Goal: Obtain resource: Download file/media

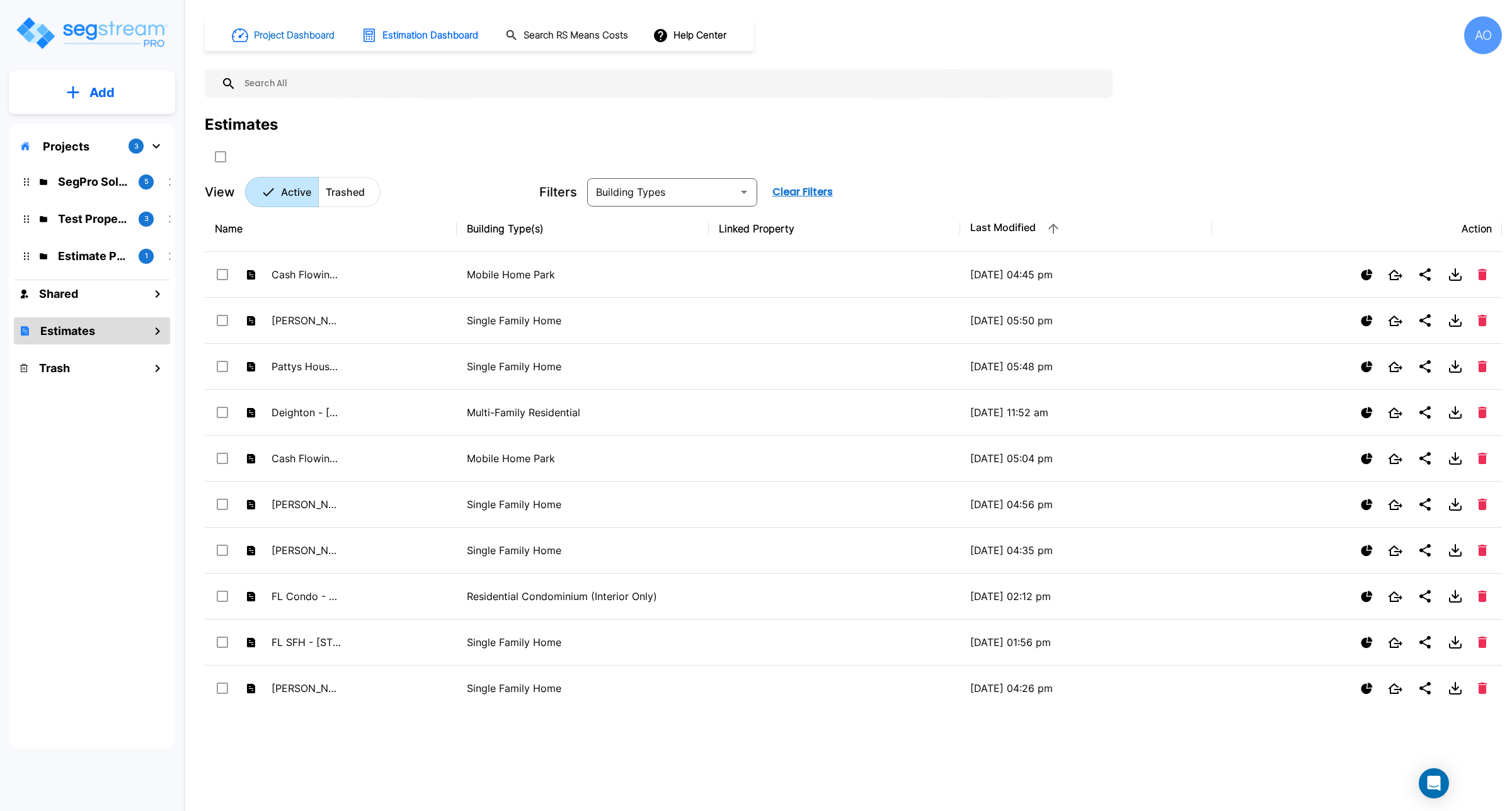
click at [266, 33] on h1 "Project Dashboard" at bounding box center [294, 35] width 80 height 14
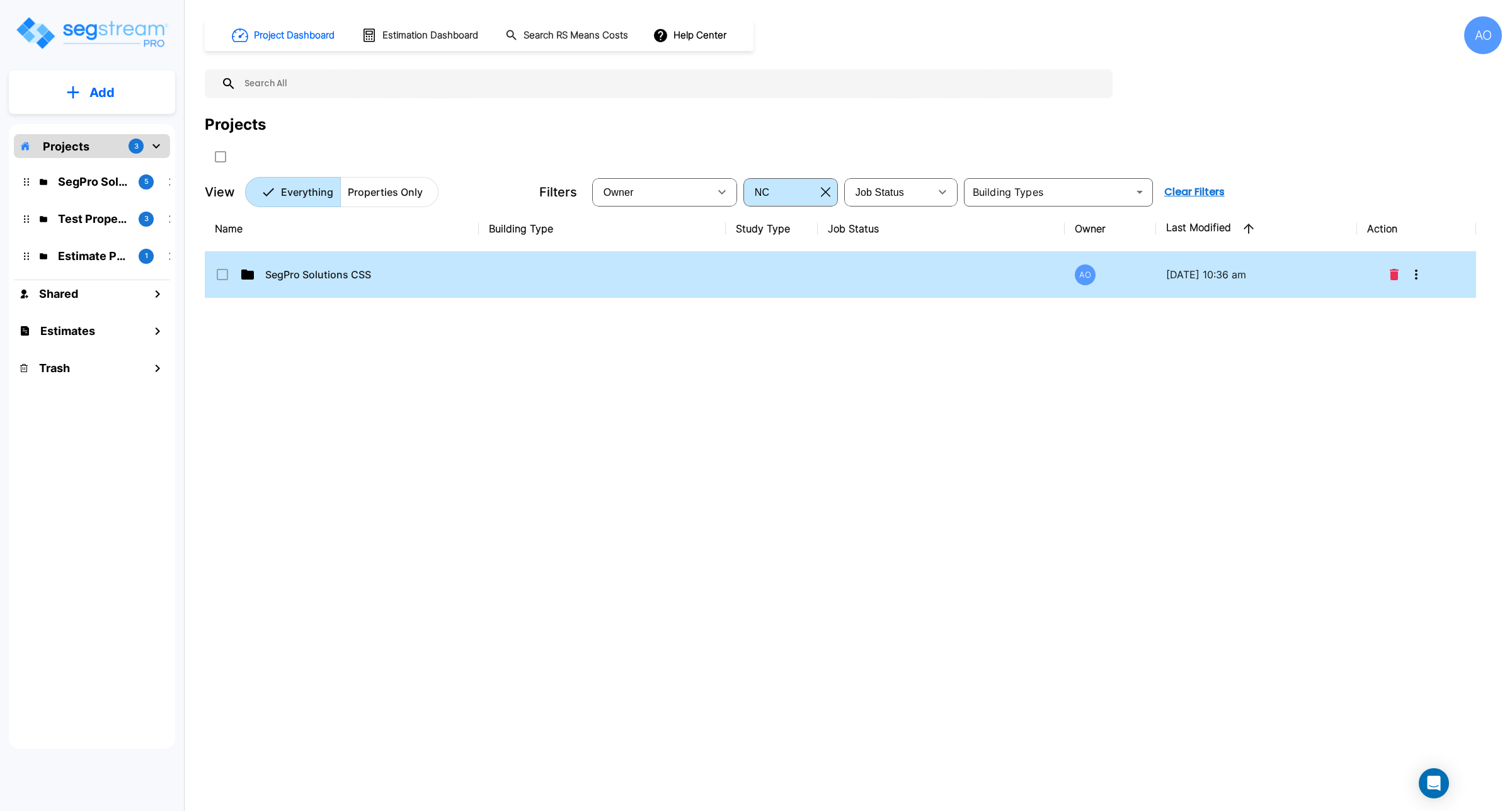
click at [368, 259] on td "SegPro Solutions CSS" at bounding box center [342, 275] width 274 height 46
checkbox input "true"
click at [368, 259] on td "SegPro Solutions CSS" at bounding box center [342, 275] width 274 height 46
click at [351, 274] on p "Completed Studies" at bounding box center [328, 274] width 126 height 15
checkbox input "true"
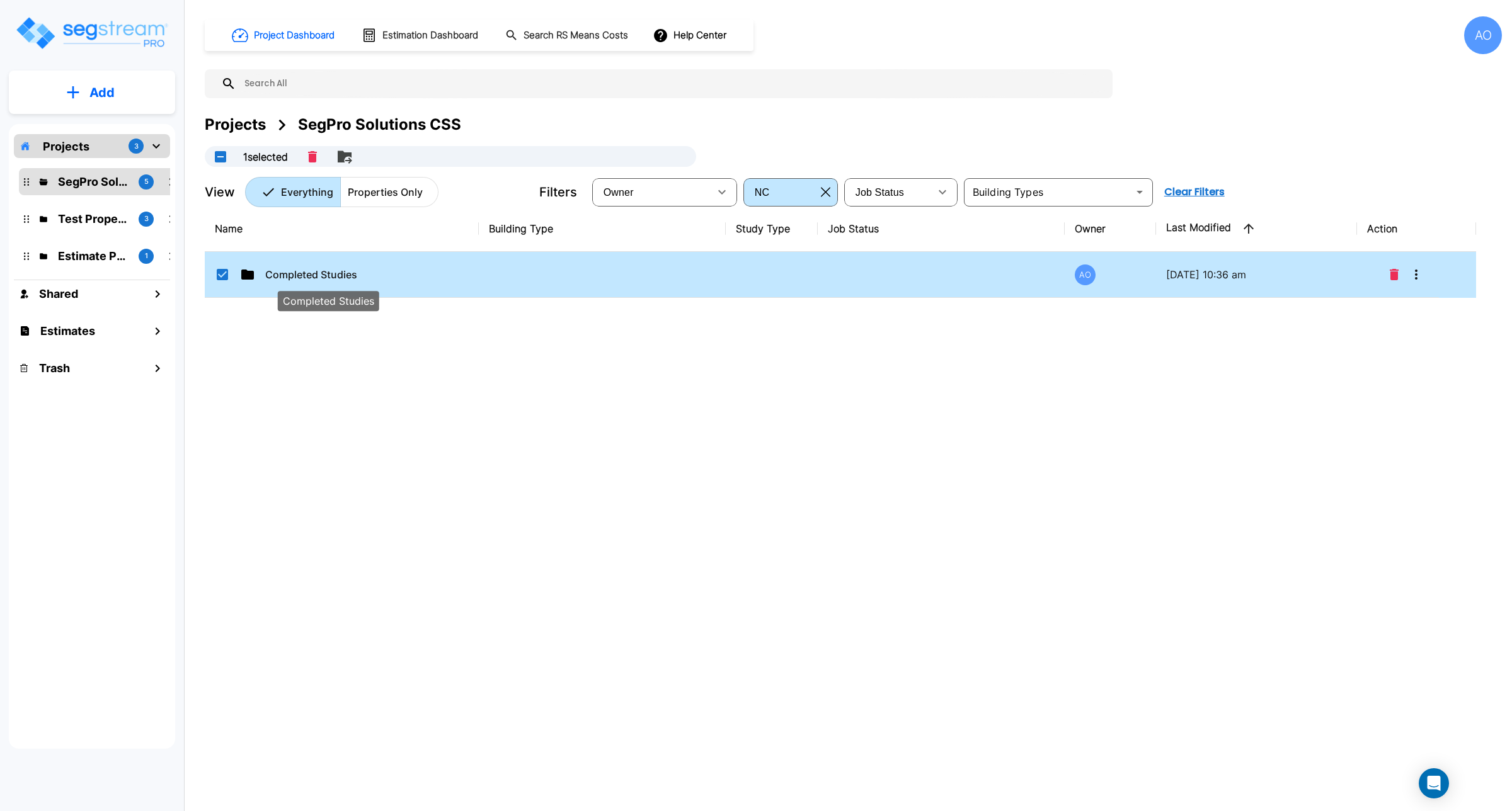
click at [351, 274] on p "Completed Studies" at bounding box center [328, 274] width 126 height 15
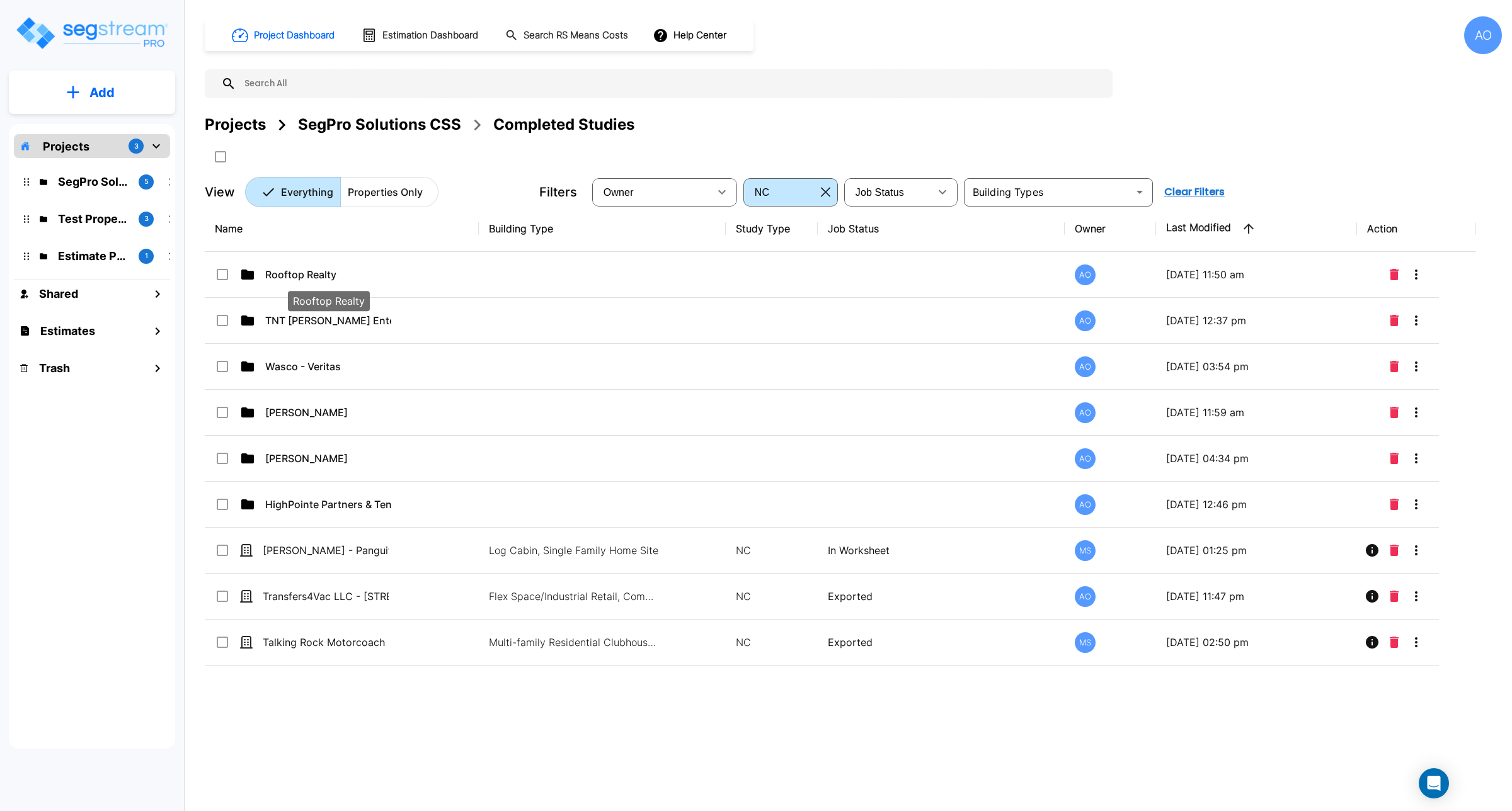
click at [351, 274] on p "Rooftop Realty" at bounding box center [328, 274] width 126 height 15
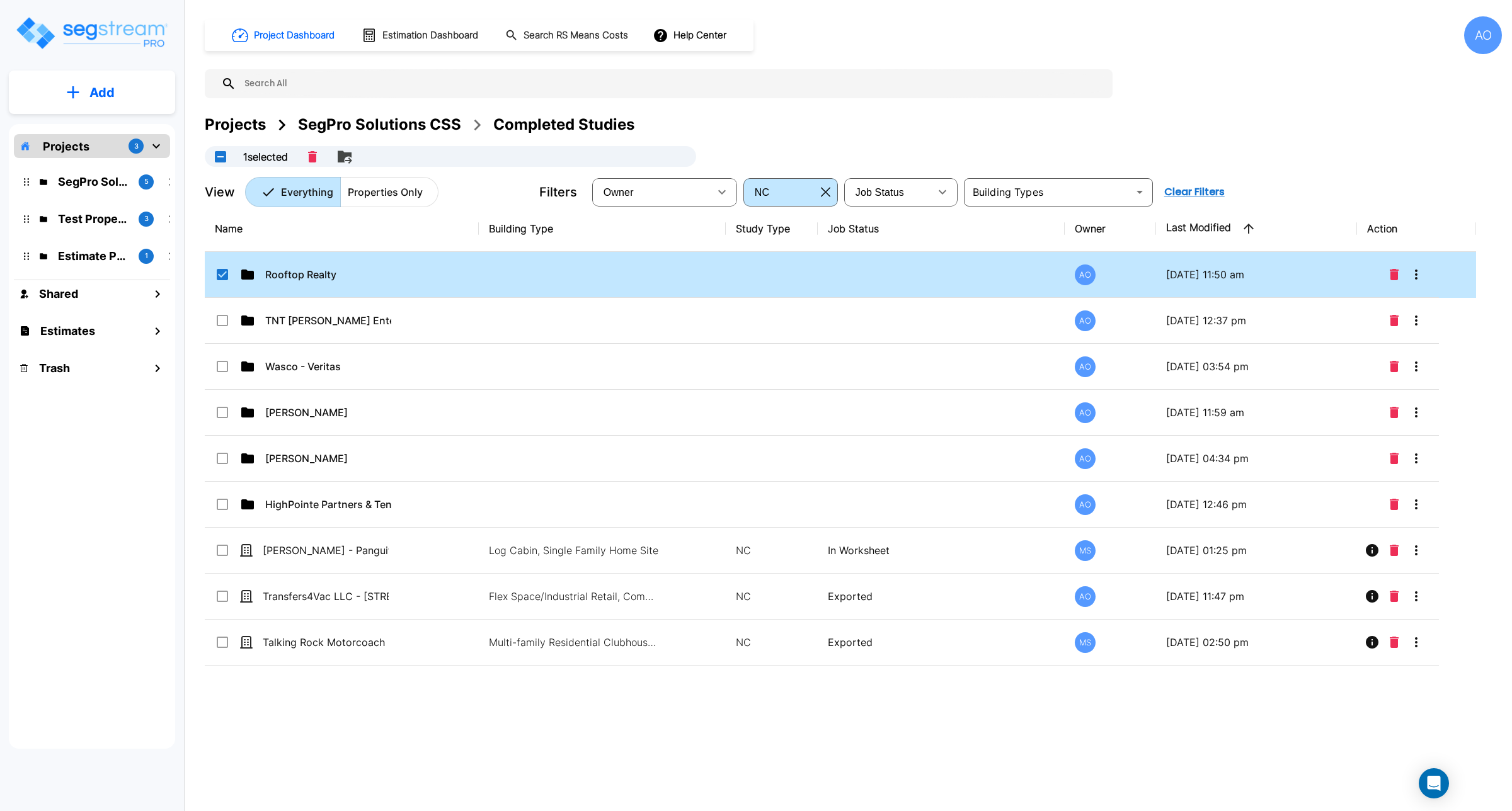
click at [224, 278] on input "select row Rooftop Realty" at bounding box center [221, 272] width 13 height 11
checkbox input "false"
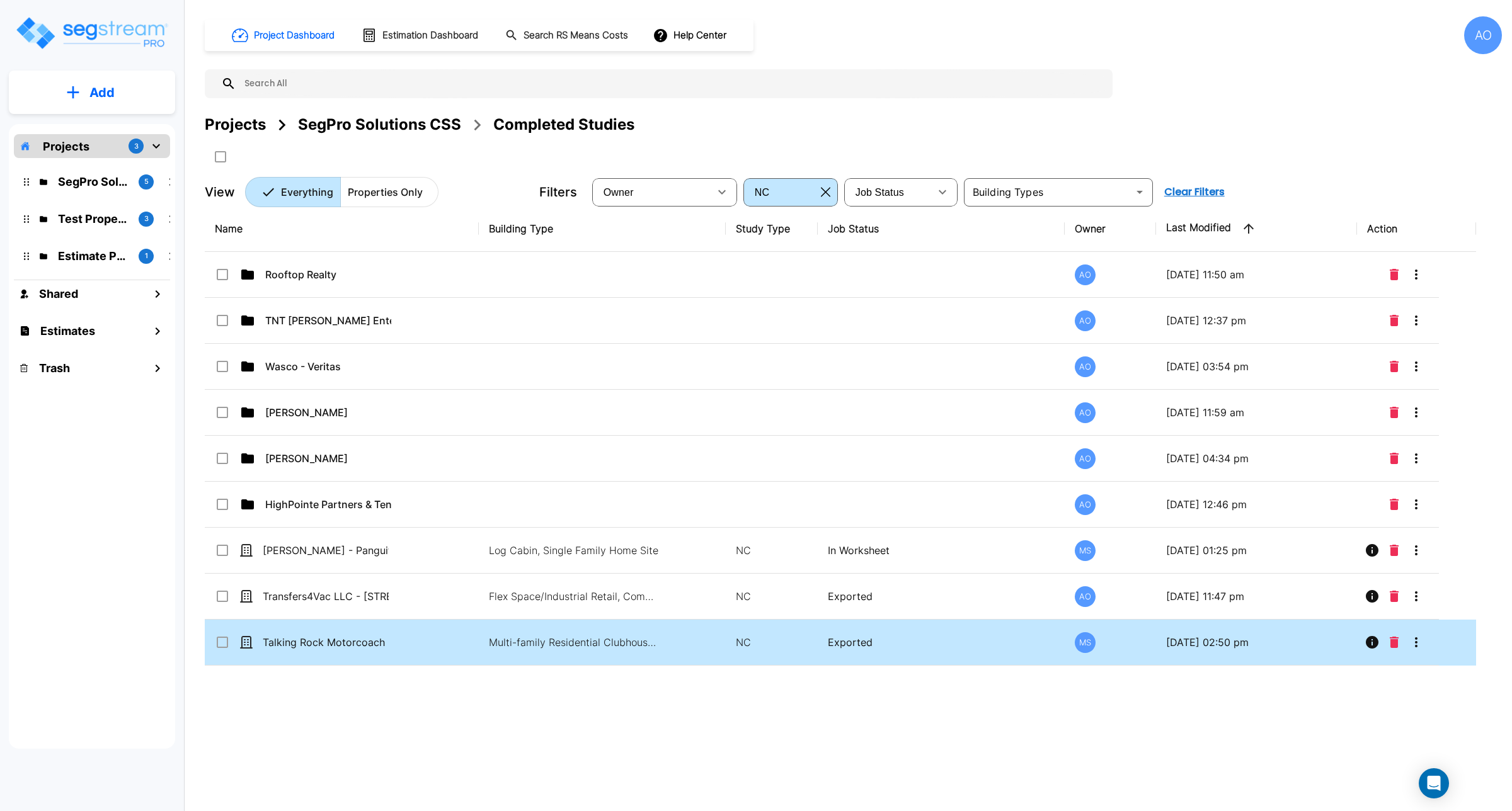
click at [754, 646] on p "Exported" at bounding box center [941, 642] width 227 height 15
click at [754, 762] on div "Project Dashboard Estimation Dashboard Search RS Means Costs Help Center AO Pro…" at bounding box center [853, 405] width 1317 height 811
click at [216, 649] on div "Talking Rock Motorcoach Resort" at bounding box center [310, 642] width 189 height 15
checkbox input "false"
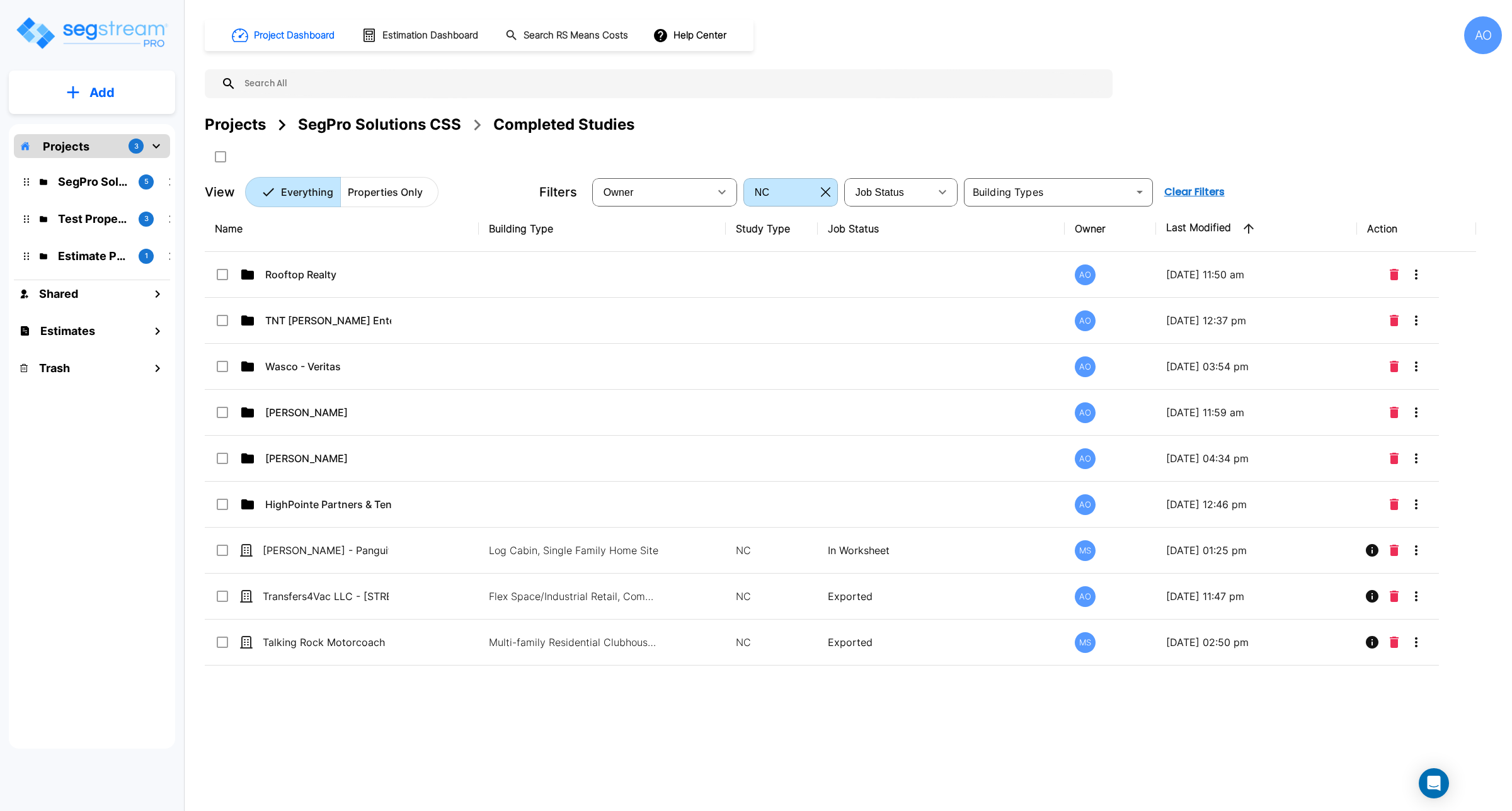
click at [754, 193] on button "button" at bounding box center [825, 192] width 20 height 20
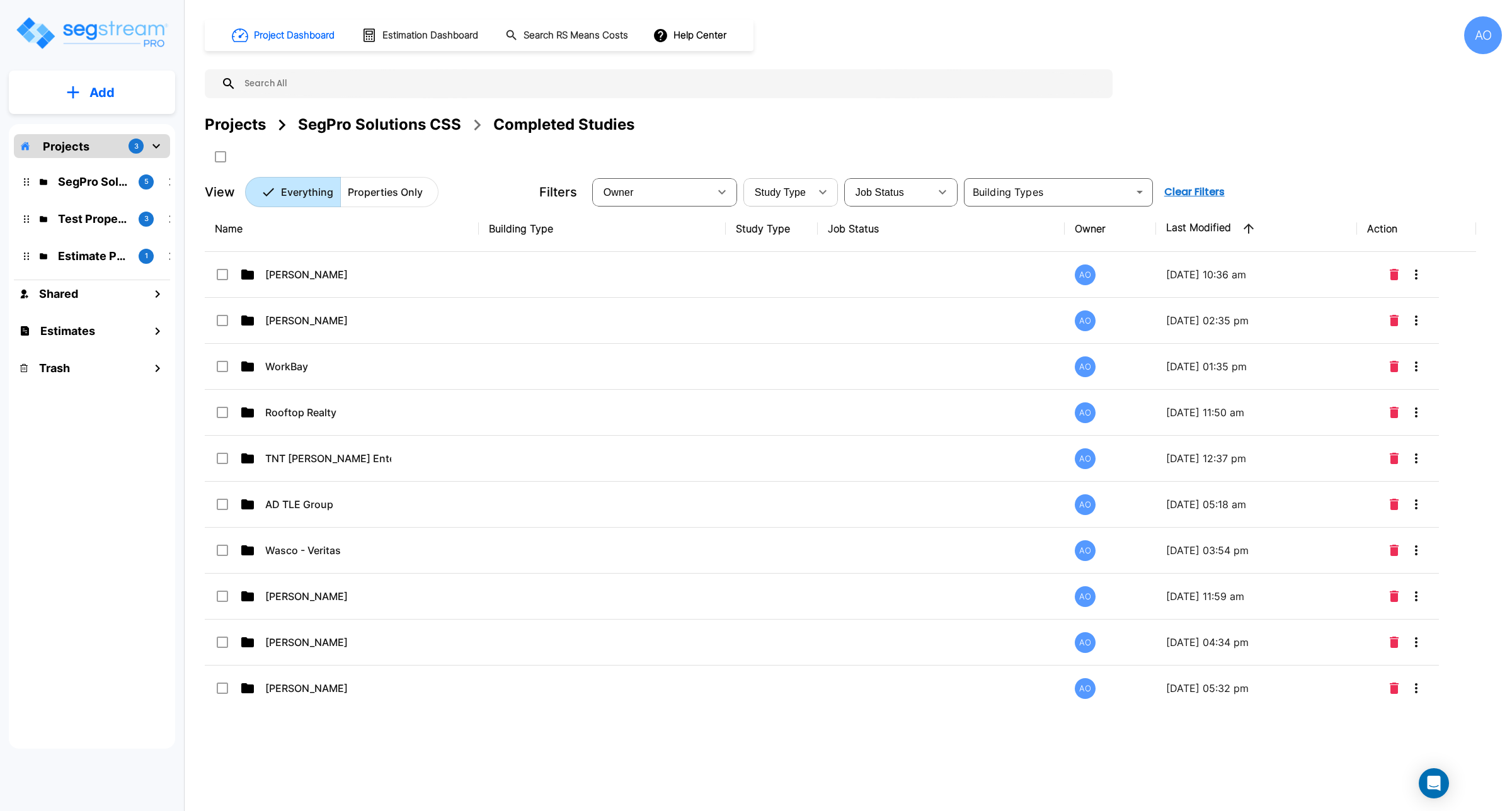
click at [754, 729] on div "Project Dashboard Estimation Dashboard Search RS Means Costs Help Center AO Pro…" at bounding box center [853, 405] width 1317 height 811
click at [192, 480] on div "Add Projects 3 SegPro Solutions CSS 5 Test Property Folder 3 Estimate Property …" at bounding box center [756, 405] width 1512 height 811
click at [403, 175] on div "Project Dashboard Estimation Dashboard Search RS Means Costs Help Center AO Pro…" at bounding box center [854, 112] width 1298 height 191
click at [401, 186] on p "Properties Only" at bounding box center [385, 192] width 75 height 15
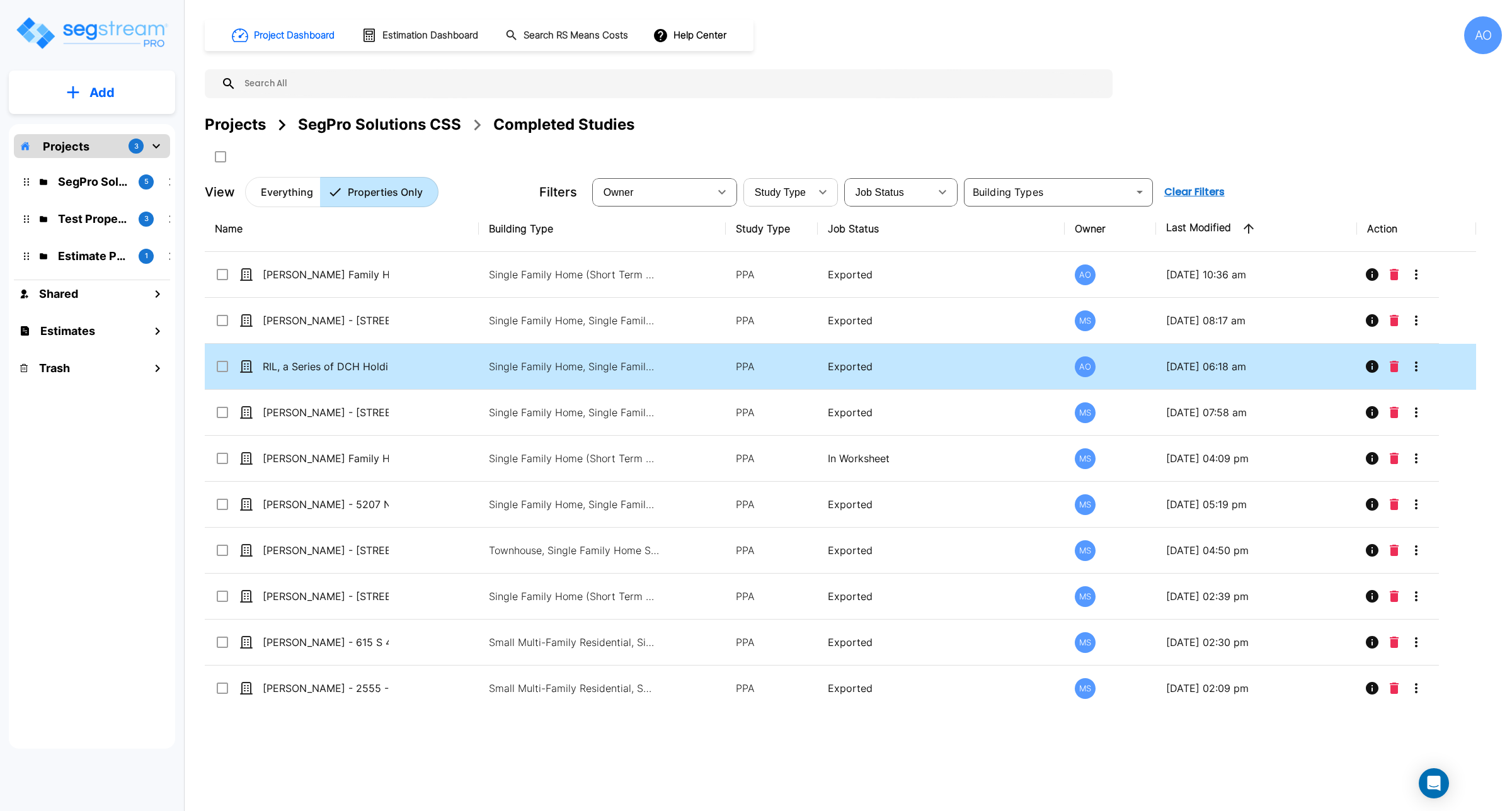
drag, startPoint x: 1445, startPoint y: 586, endPoint x: 1440, endPoint y: 376, distance: 210.1
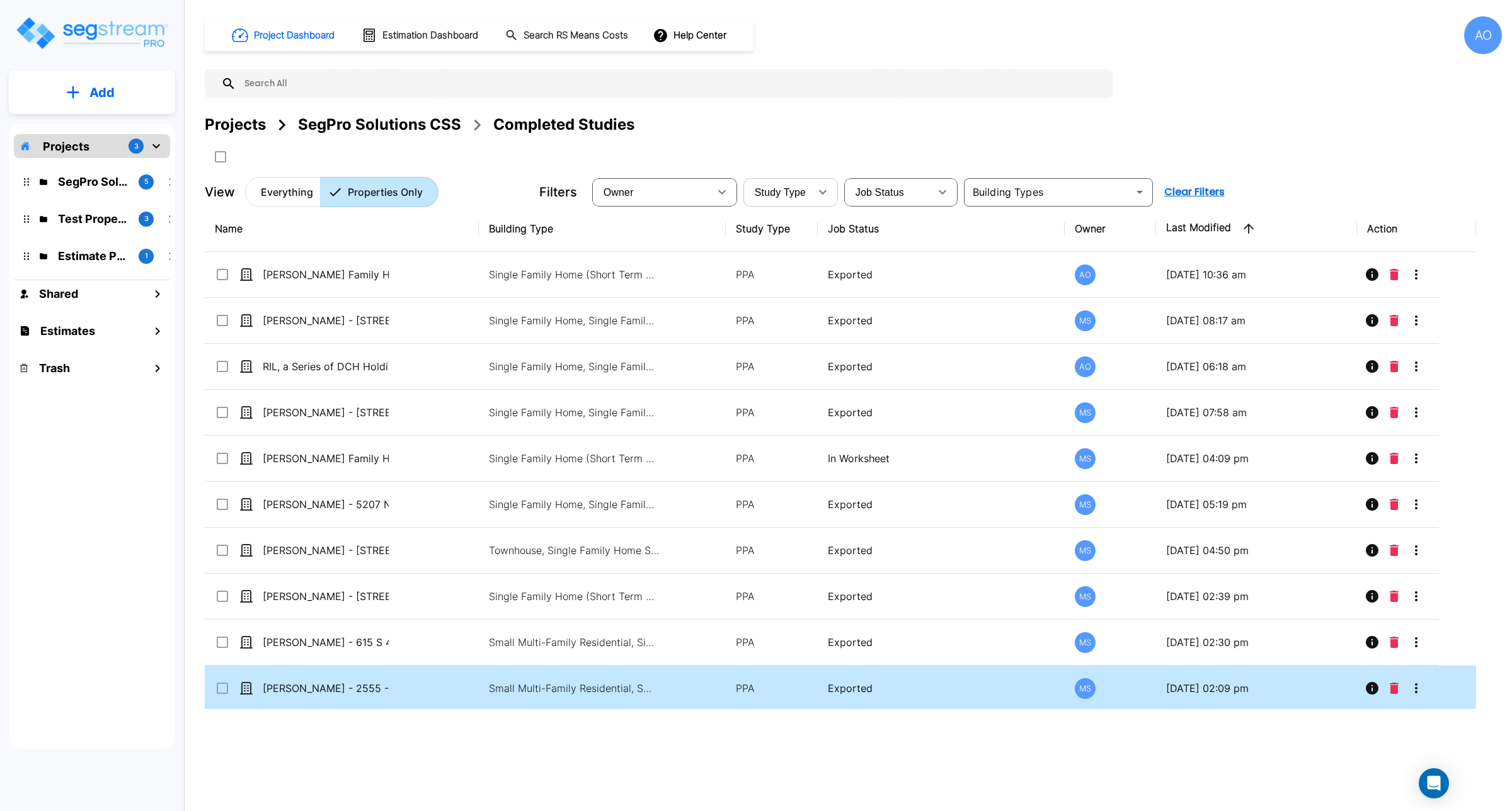
click at [754, 706] on td "Exported" at bounding box center [941, 689] width 247 height 46
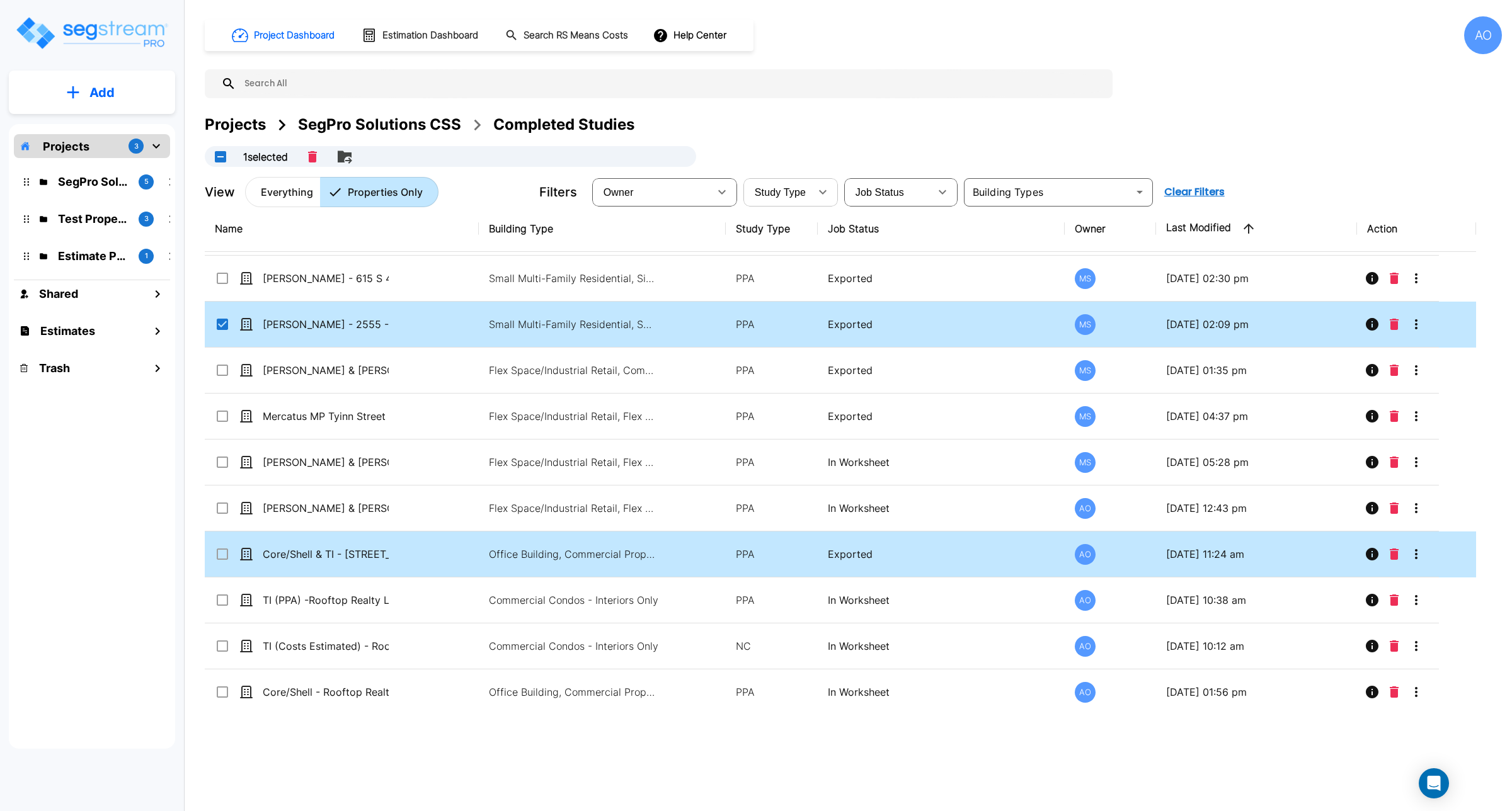
scroll to position [410, 0]
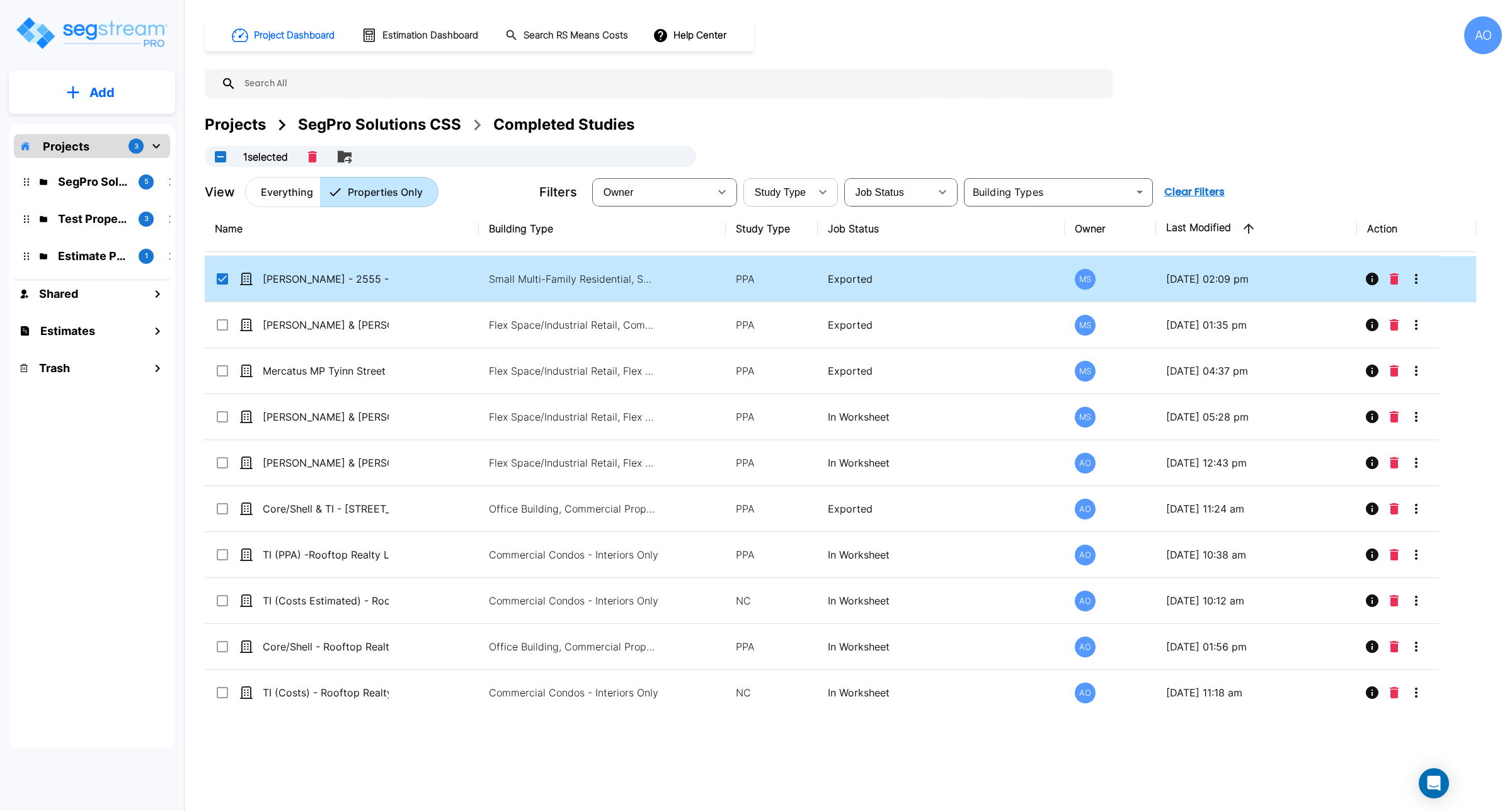
click at [217, 279] on input "select row Rod Folkersen - 2555 - 2557 E Milo Way" at bounding box center [221, 277] width 13 height 11
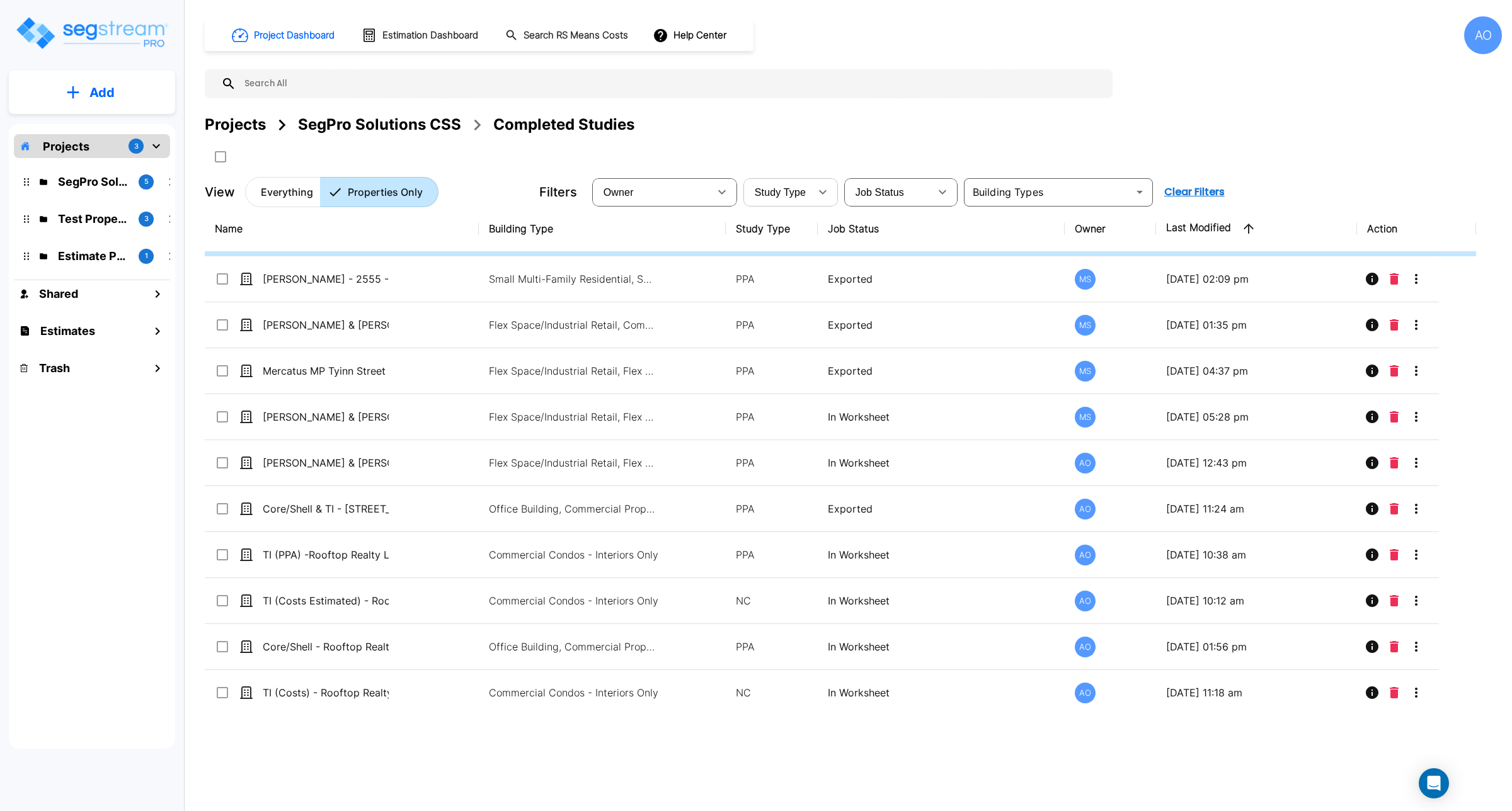
checkbox input "false"
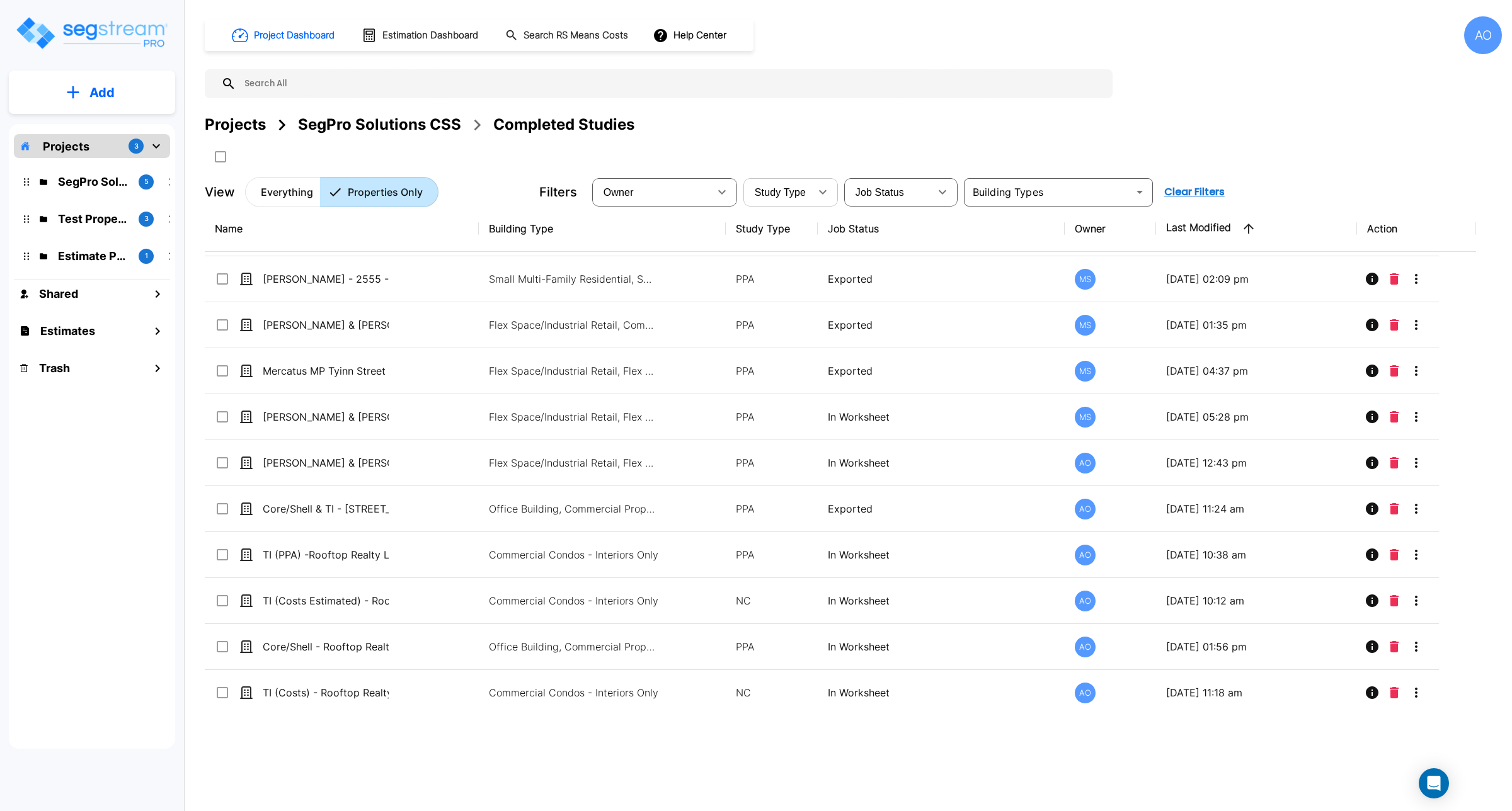
click at [754, 737] on div "Project Dashboard Estimation Dashboard Search RS Means Costs Help Center AO Pro…" at bounding box center [853, 405] width 1317 height 811
click at [754, 190] on input "text" at bounding box center [1048, 192] width 161 height 18
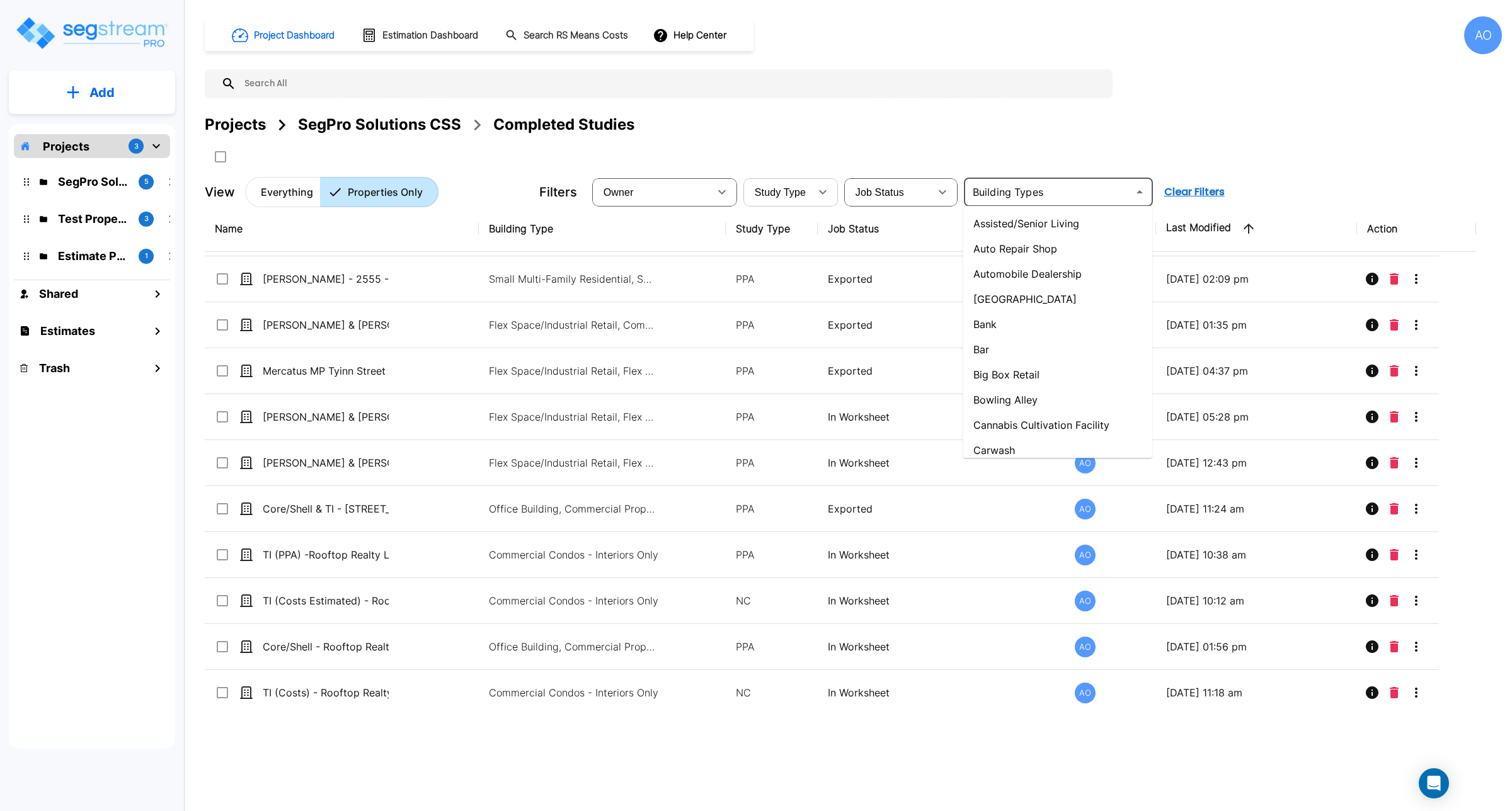
type input "m"
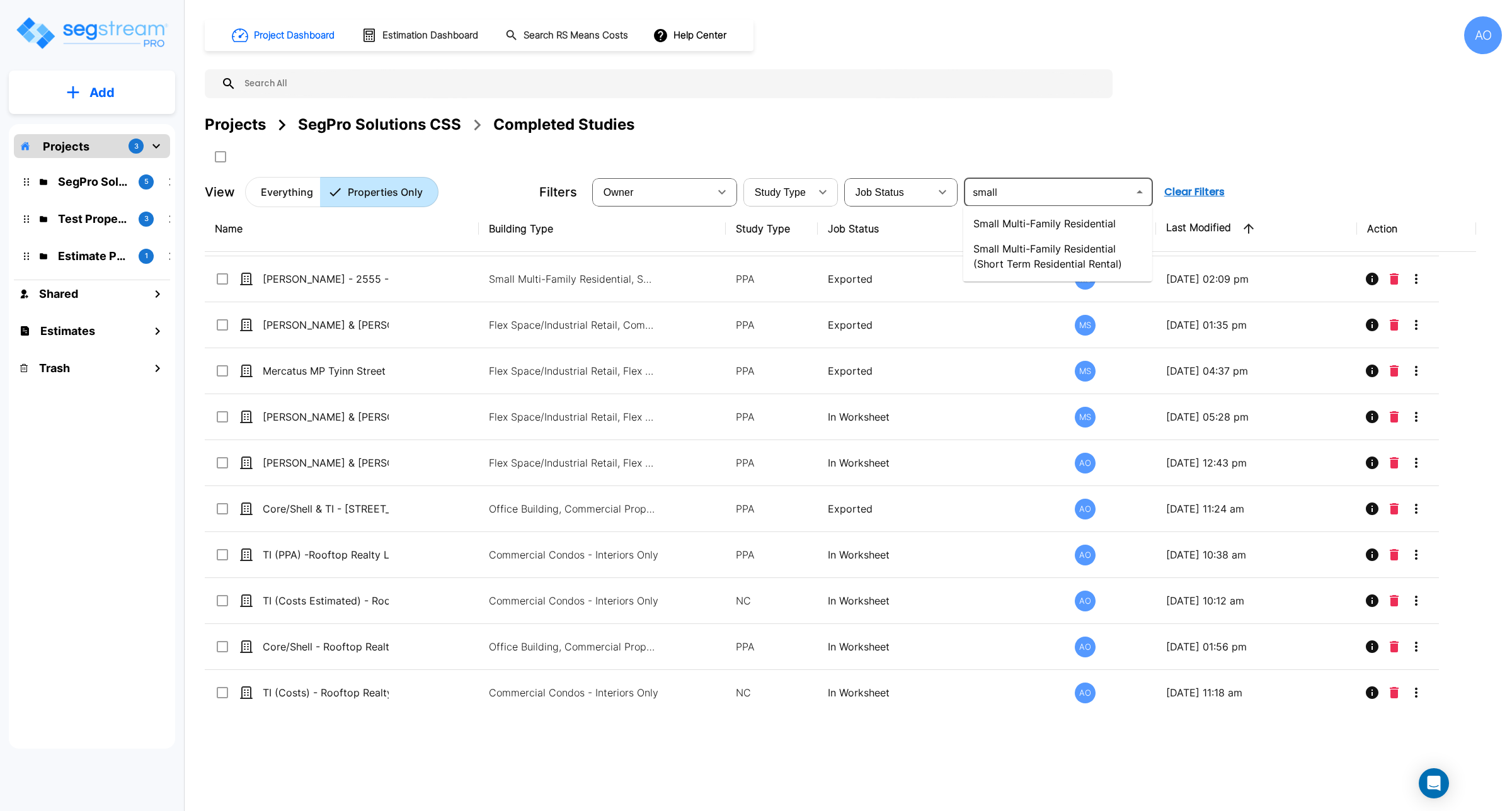
click at [754, 222] on li "Small Multi-Family Residential" at bounding box center [1058, 223] width 189 height 25
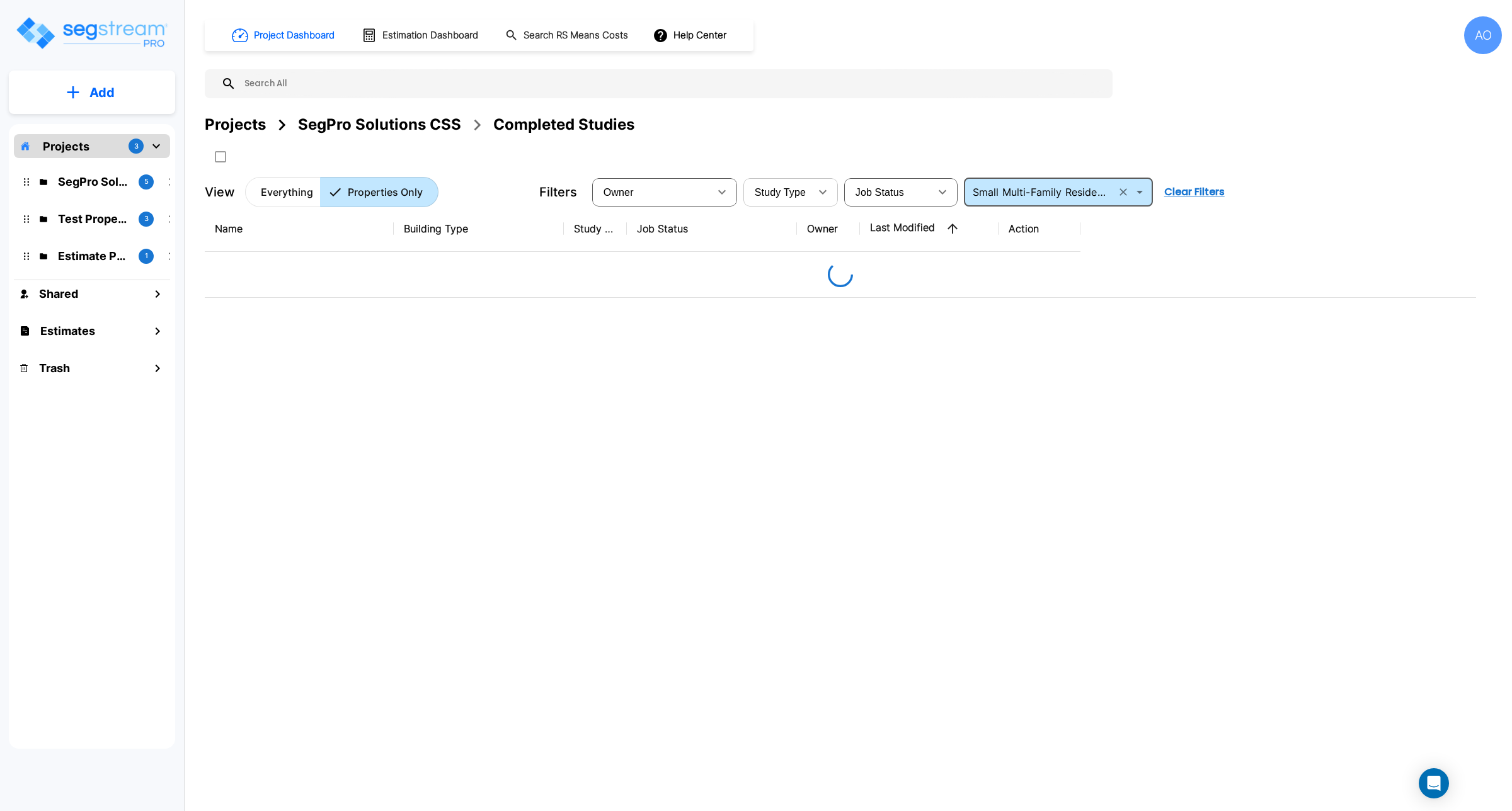
scroll to position [0, 0]
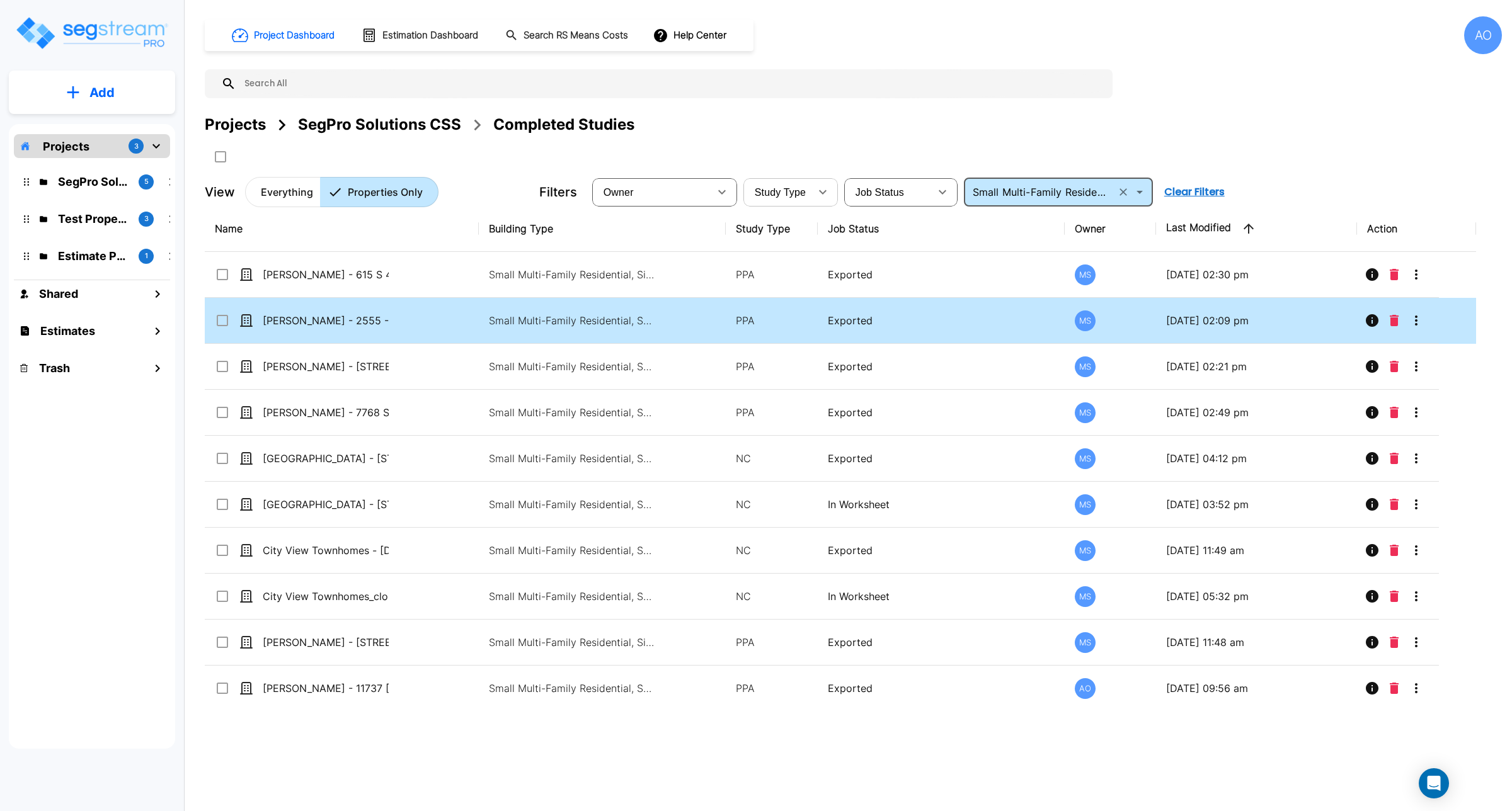
type input "Small Multi-Family Residential"
click at [418, 325] on td "[PERSON_NAME] - 2555 - [STREET_ADDRESS]" at bounding box center [342, 321] width 274 height 46
checkbox input "true"
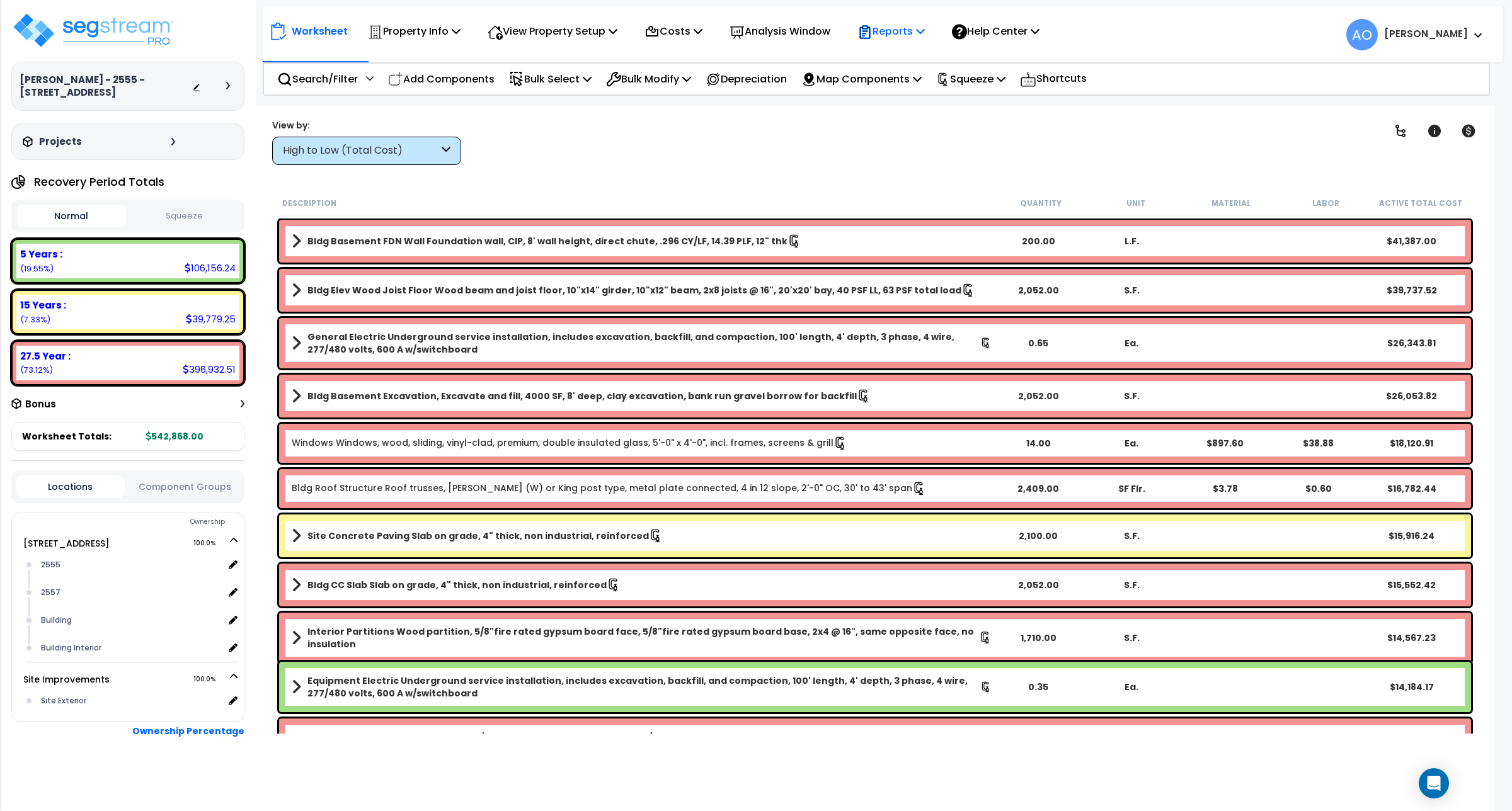
click at [903, 27] on p "Reports" at bounding box center [891, 31] width 67 height 17
click at [897, 52] on link "Get Report" at bounding box center [913, 59] width 125 height 25
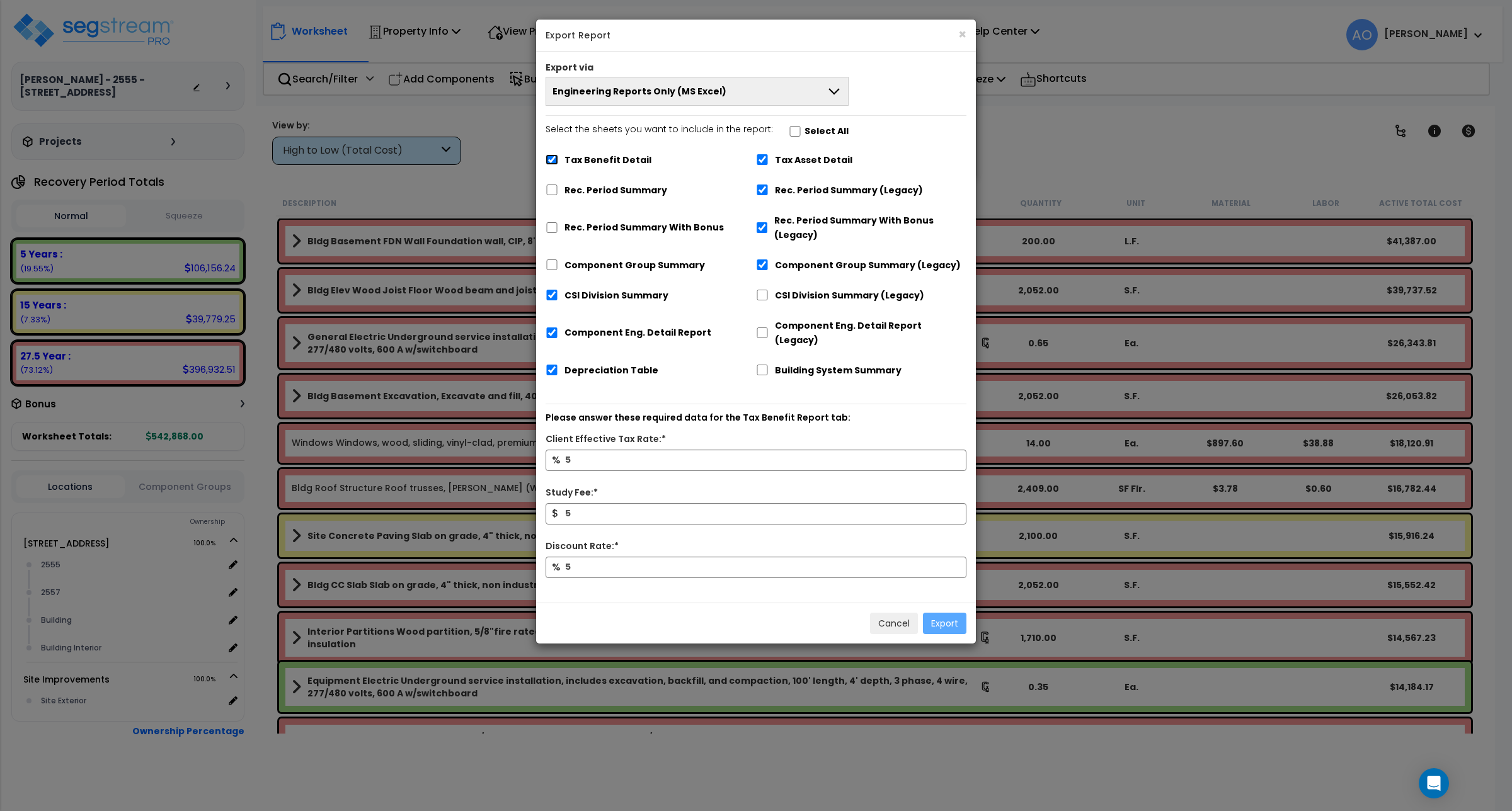
click at [553, 159] on input "Tax Benefit Detail" at bounding box center [551, 160] width 13 height 11
checkbox input "false"
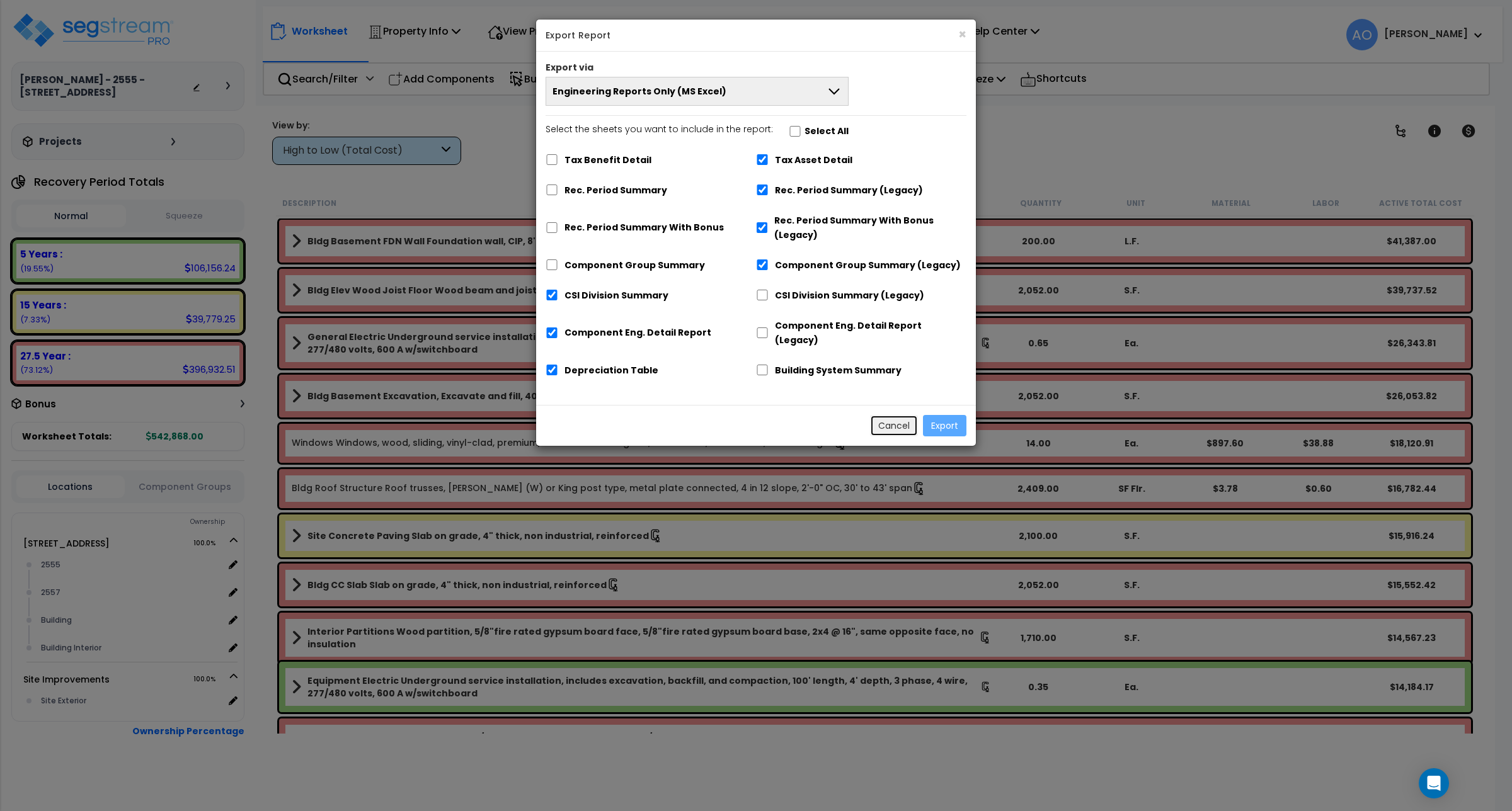
click at [883, 415] on button "Cancel" at bounding box center [894, 425] width 48 height 21
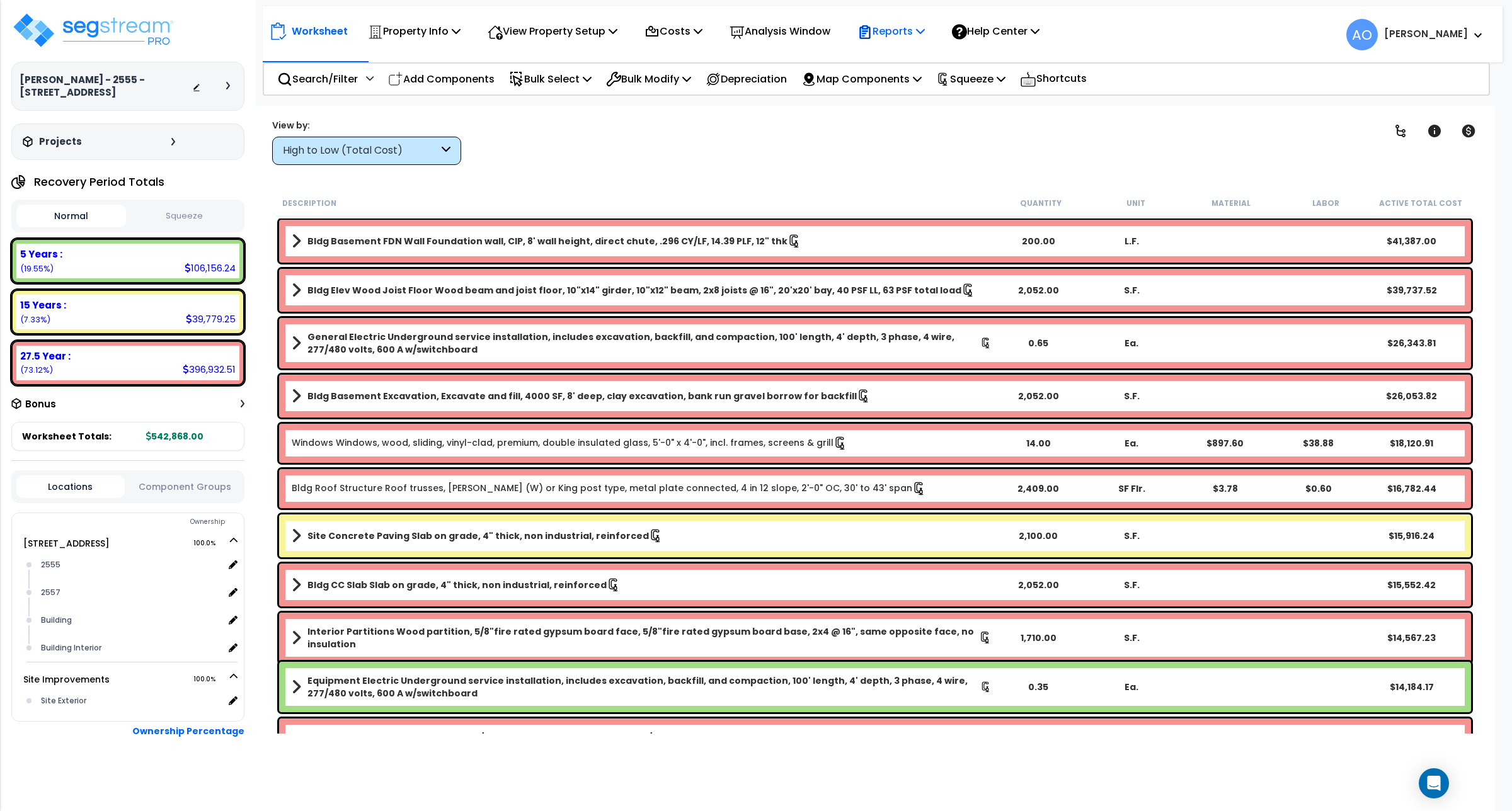
click at [897, 29] on p "Reports" at bounding box center [891, 31] width 67 height 17
click at [910, 61] on link "Get Report" at bounding box center [913, 59] width 125 height 25
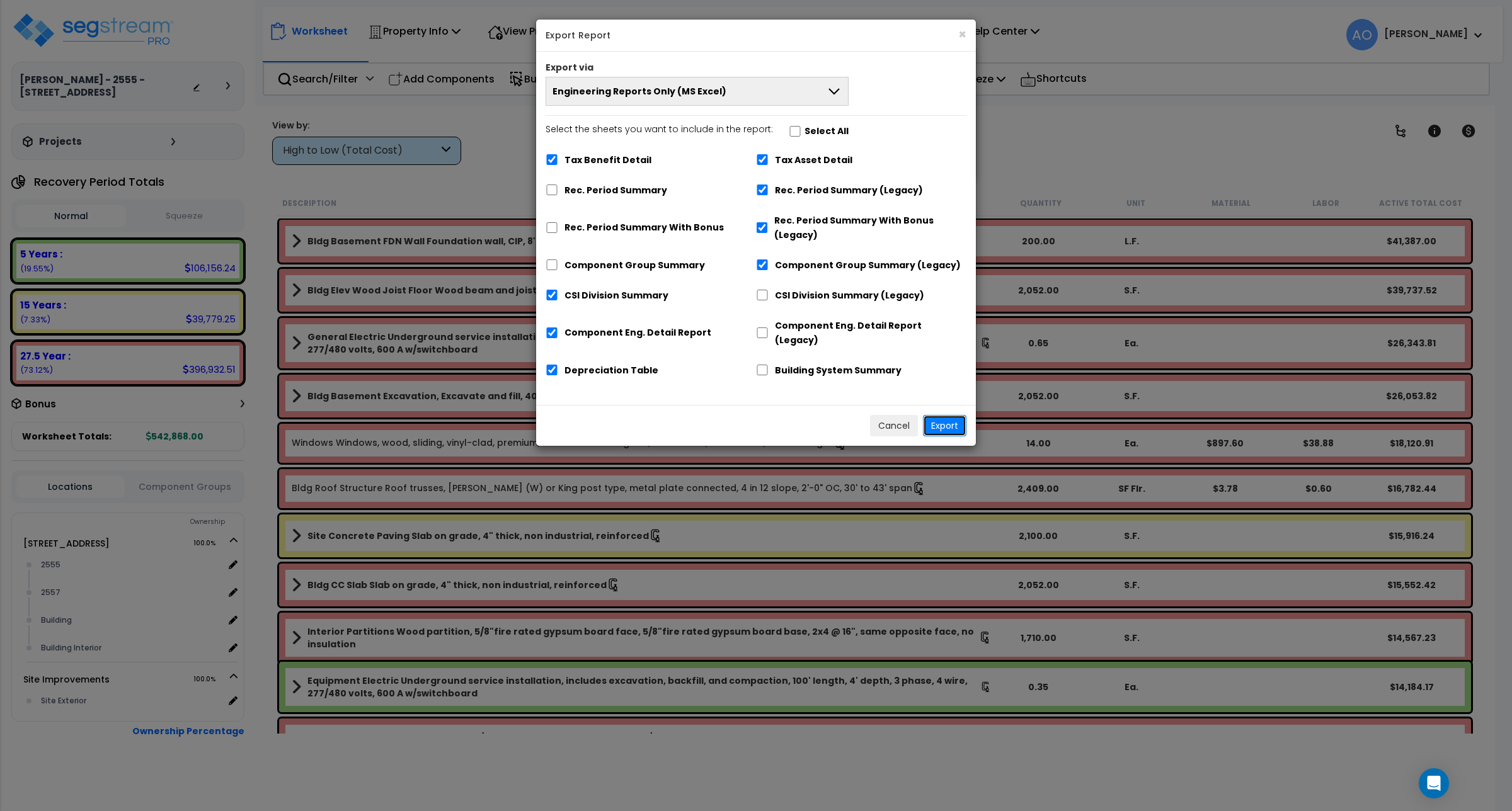
click at [939, 415] on button "Export" at bounding box center [945, 425] width 44 height 21
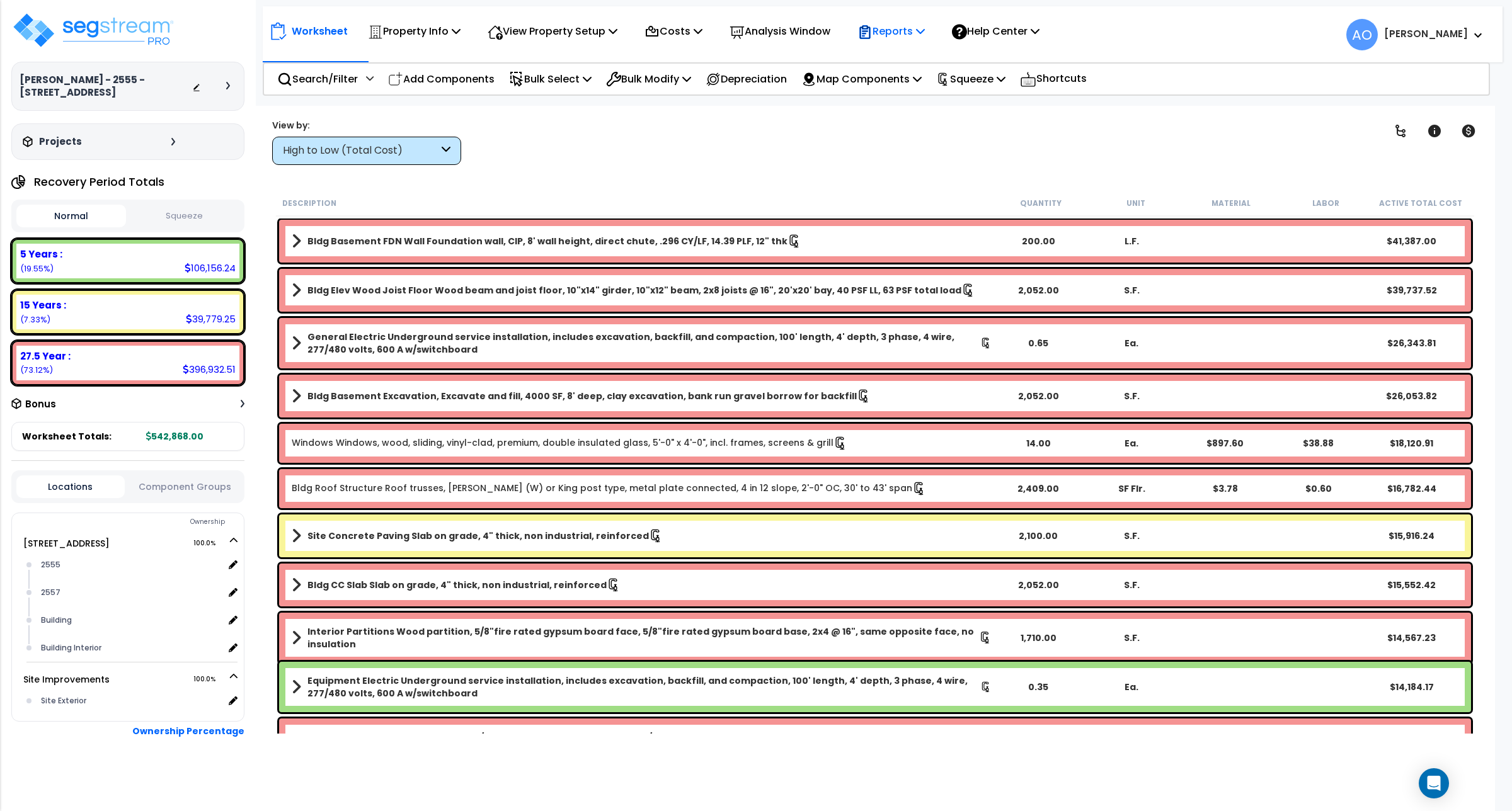
click at [905, 19] on div "Reports" at bounding box center [891, 31] width 67 height 29
click at [908, 66] on link "Get Report" at bounding box center [913, 59] width 125 height 25
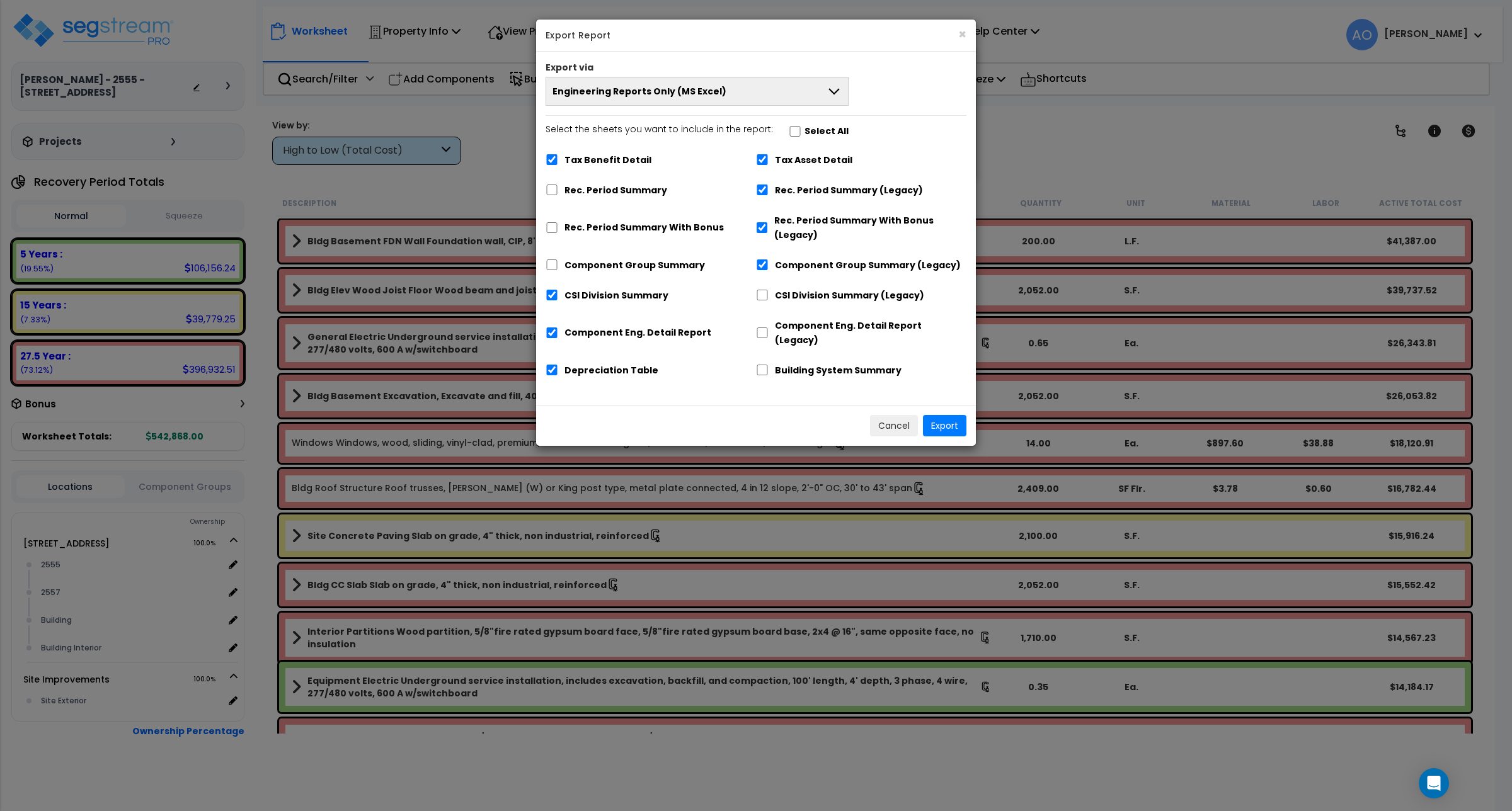
click at [776, 88] on button "Engineering Reports Only (MS Excel)" at bounding box center [696, 91] width 303 height 29
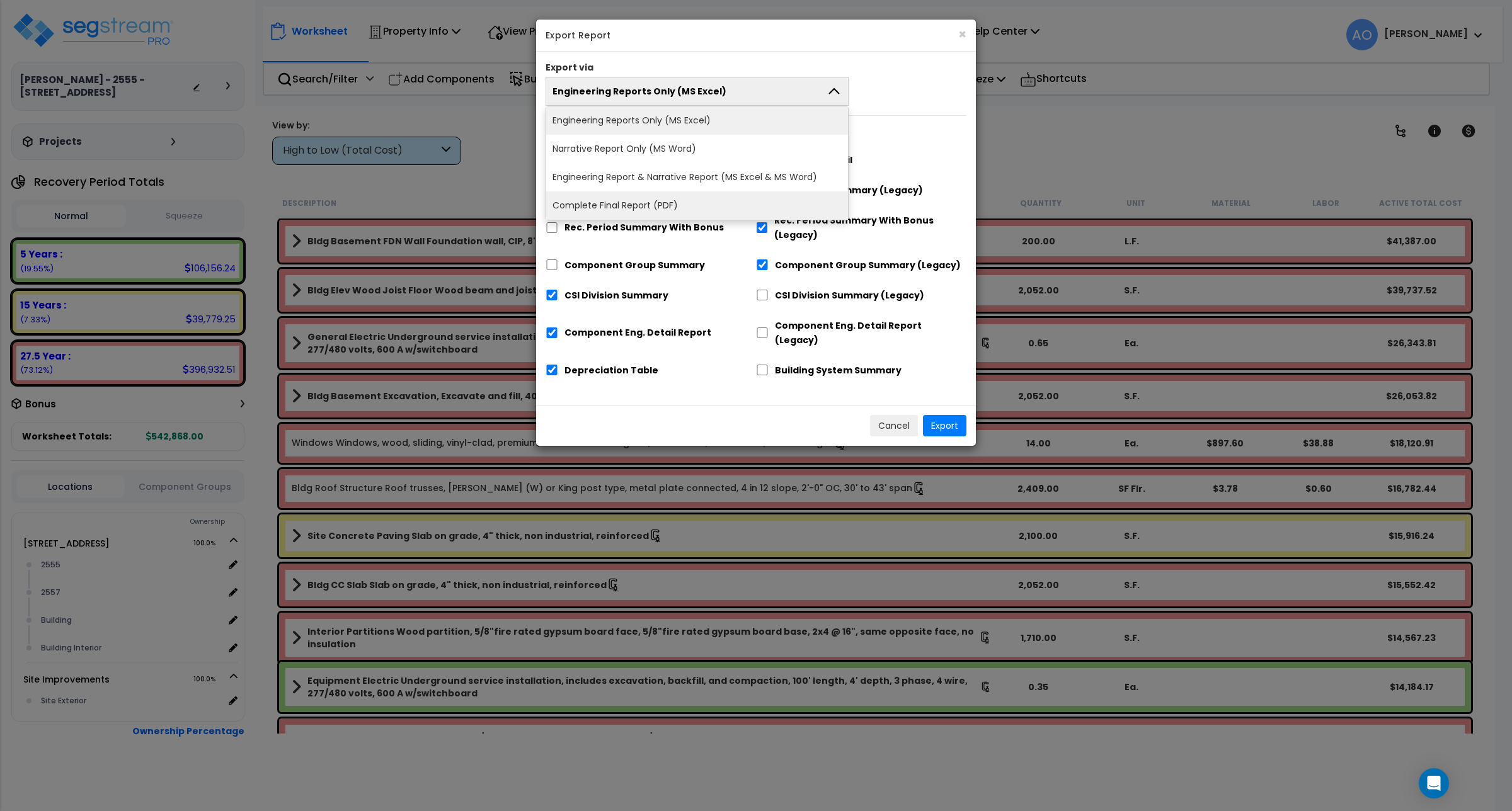
click at [694, 199] on li "Complete Final Report (PDF)" at bounding box center [696, 205] width 302 height 29
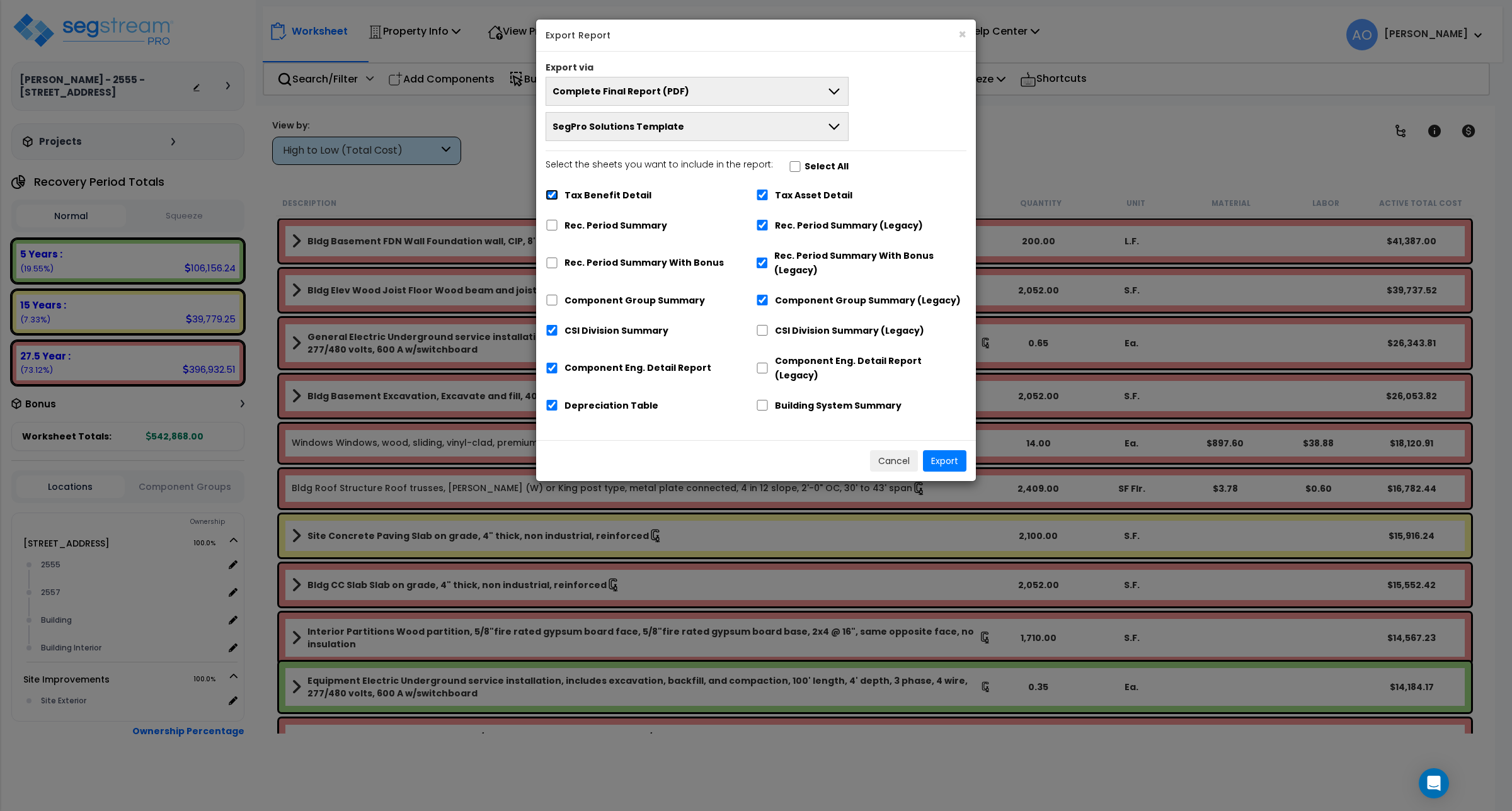
click at [551, 197] on input "Tax Benefit Detail" at bounding box center [551, 195] width 13 height 11
checkbox input "false"
click at [550, 227] on input "Rec. Period Summary" at bounding box center [551, 225] width 13 height 11
checkbox input "true"
checkbox input "false"
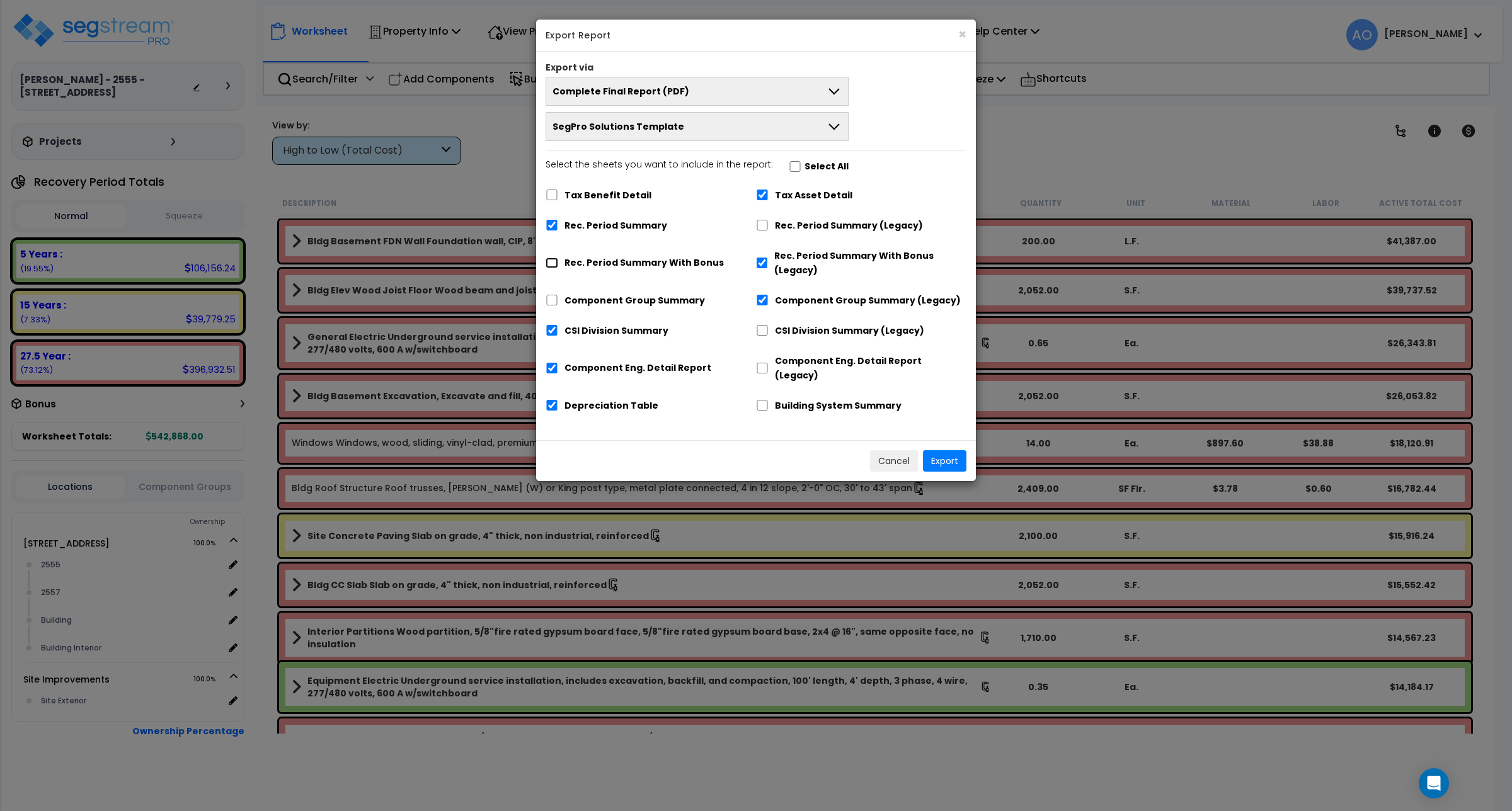
click at [548, 266] on input "Rec. Period Summary With Bonus" at bounding box center [551, 263] width 13 height 11
checkbox input "true"
checkbox input "false"
click at [546, 298] on input "Component Group Summary" at bounding box center [551, 300] width 13 height 11
checkbox input "true"
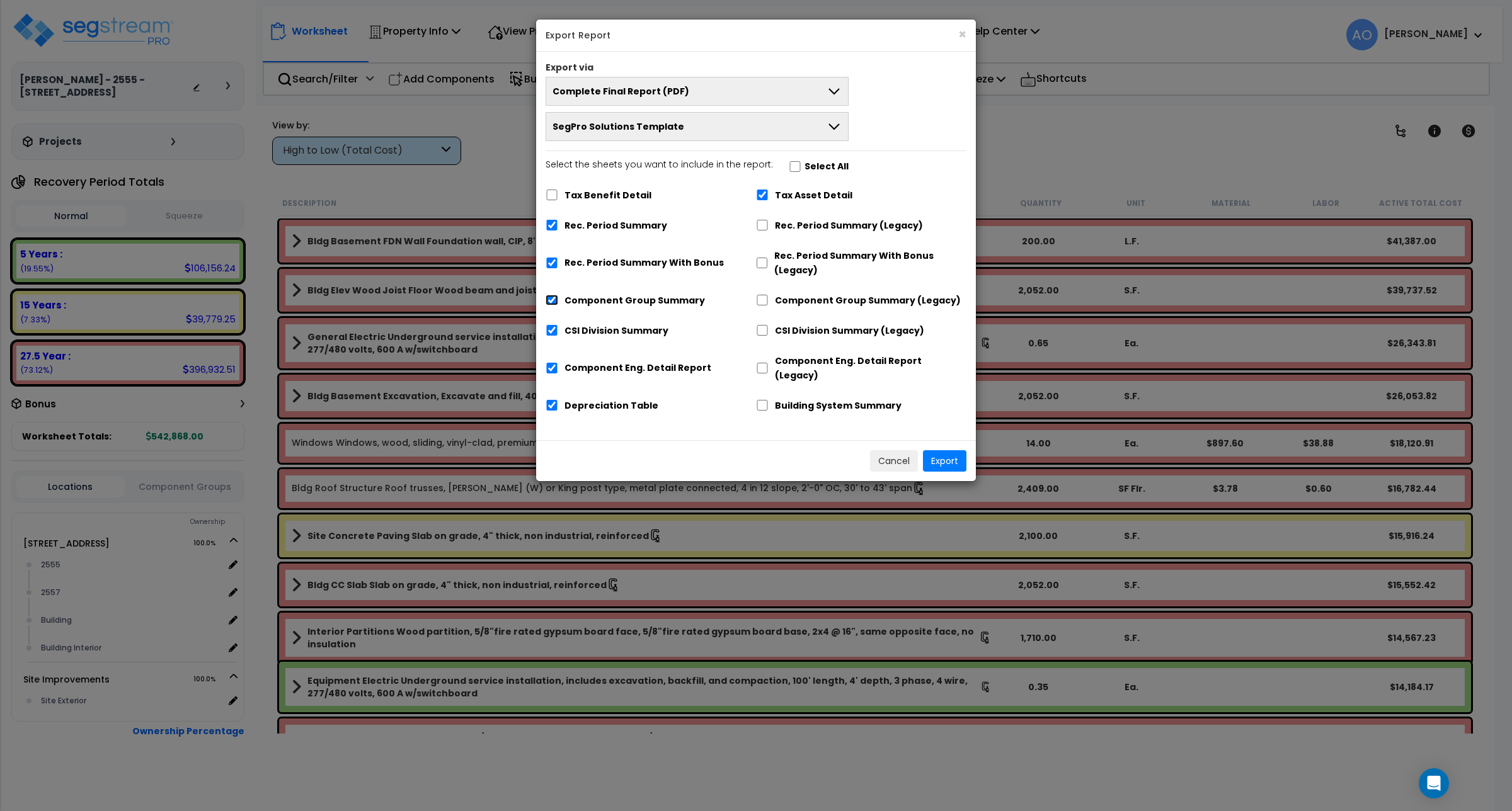
checkbox input "false"
click at [760, 400] on input "Building System Summary" at bounding box center [762, 405] width 13 height 11
checkbox input "true"
click at [948, 450] on button "Export" at bounding box center [945, 461] width 44 height 21
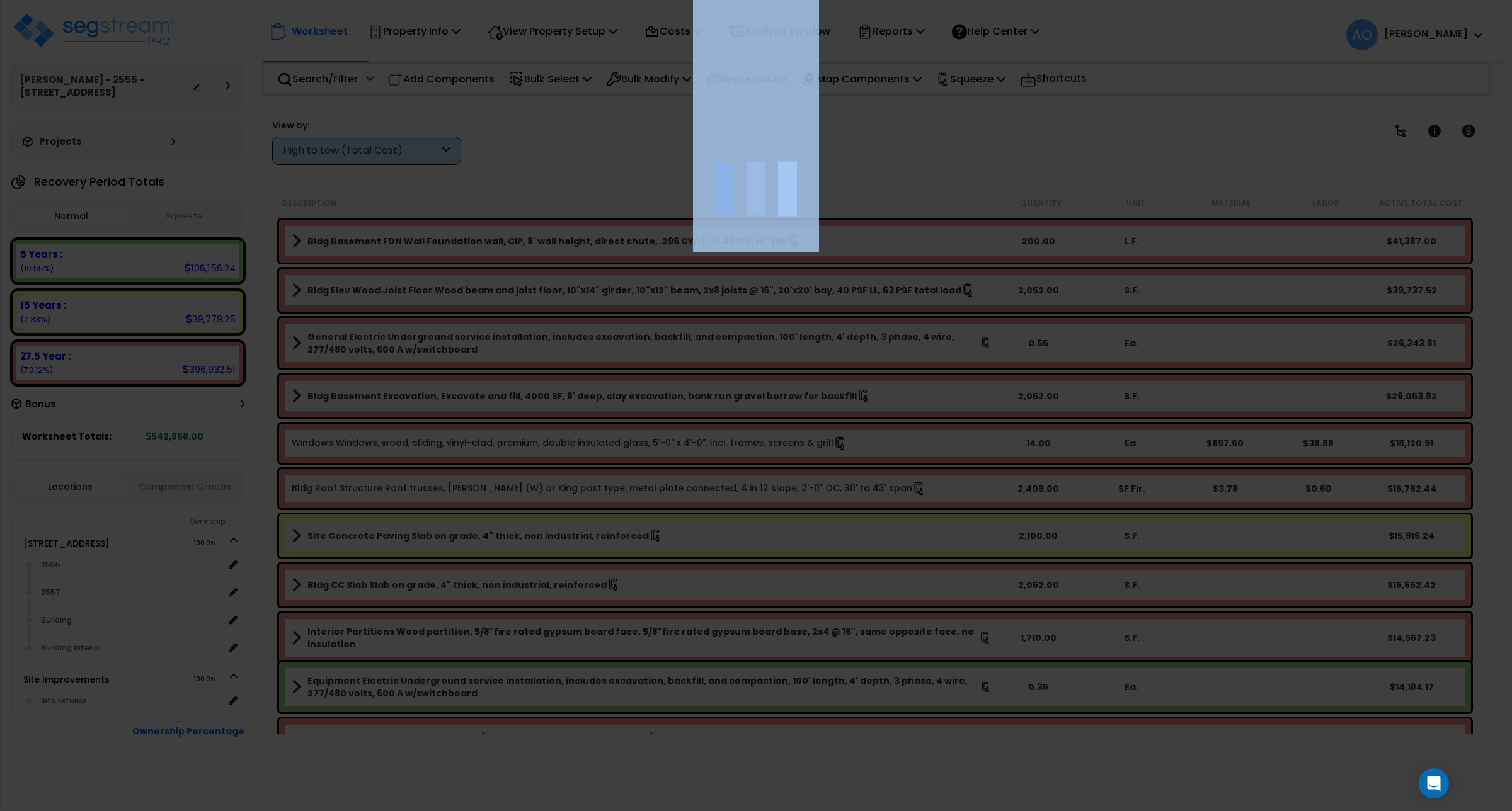
click at [948, 448] on div at bounding box center [756, 405] width 1512 height 811
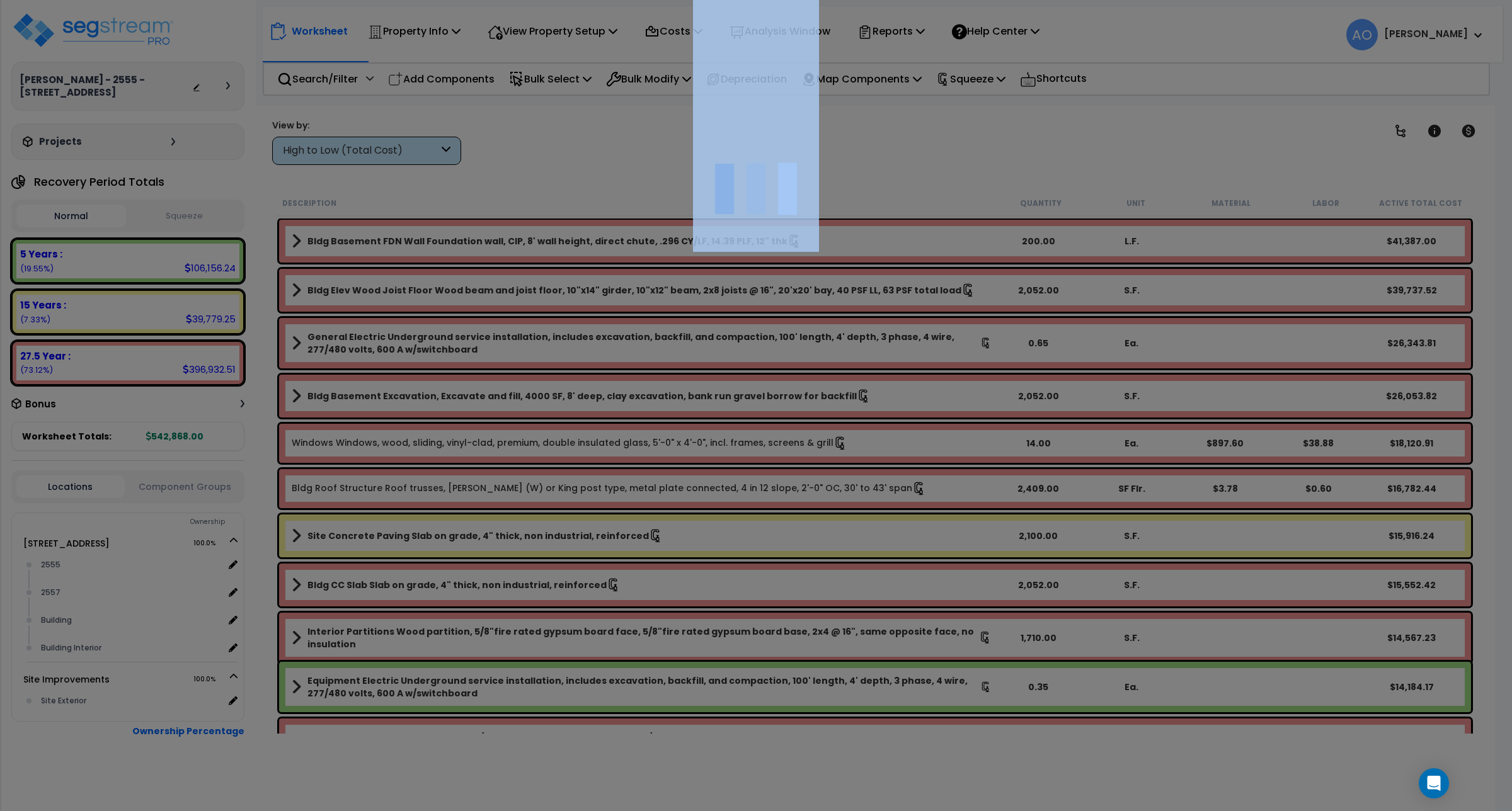
click at [1222, 105] on div at bounding box center [756, 405] width 1512 height 811
